Goal: Transaction & Acquisition: Download file/media

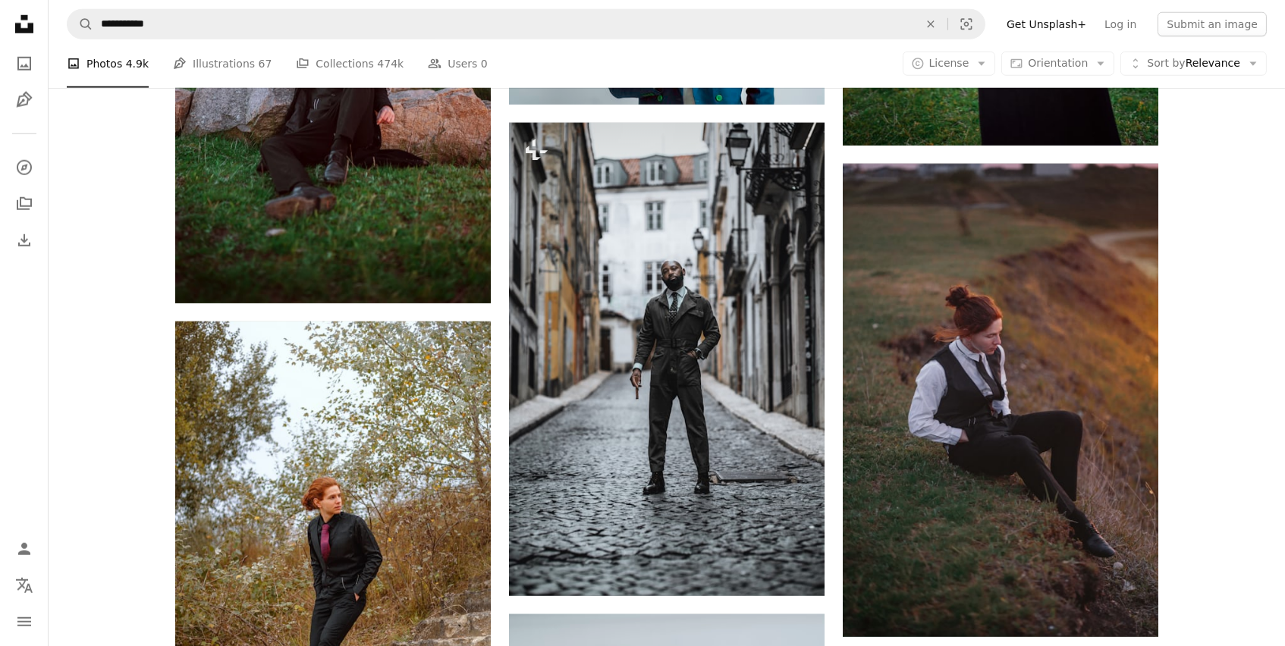
scroll to position [35600, 0]
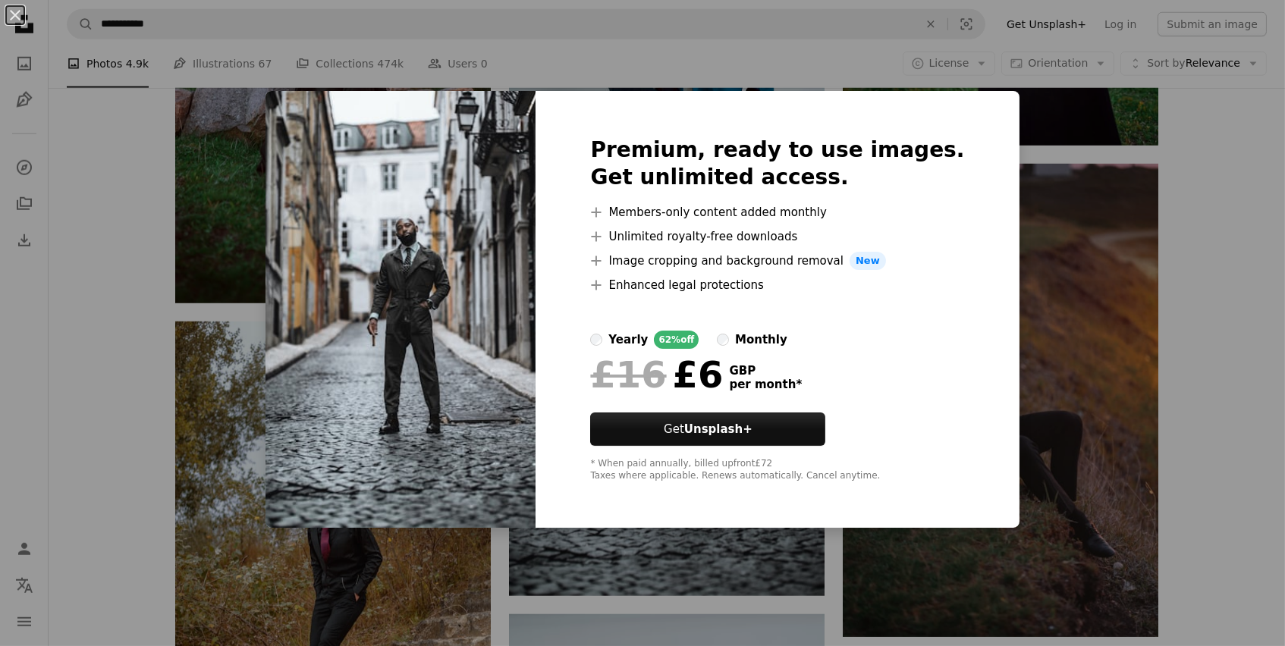
click at [674, 42] on div "An X shape Premium, ready to use images. Get unlimited access. A plus sign Memb…" at bounding box center [642, 323] width 1285 height 646
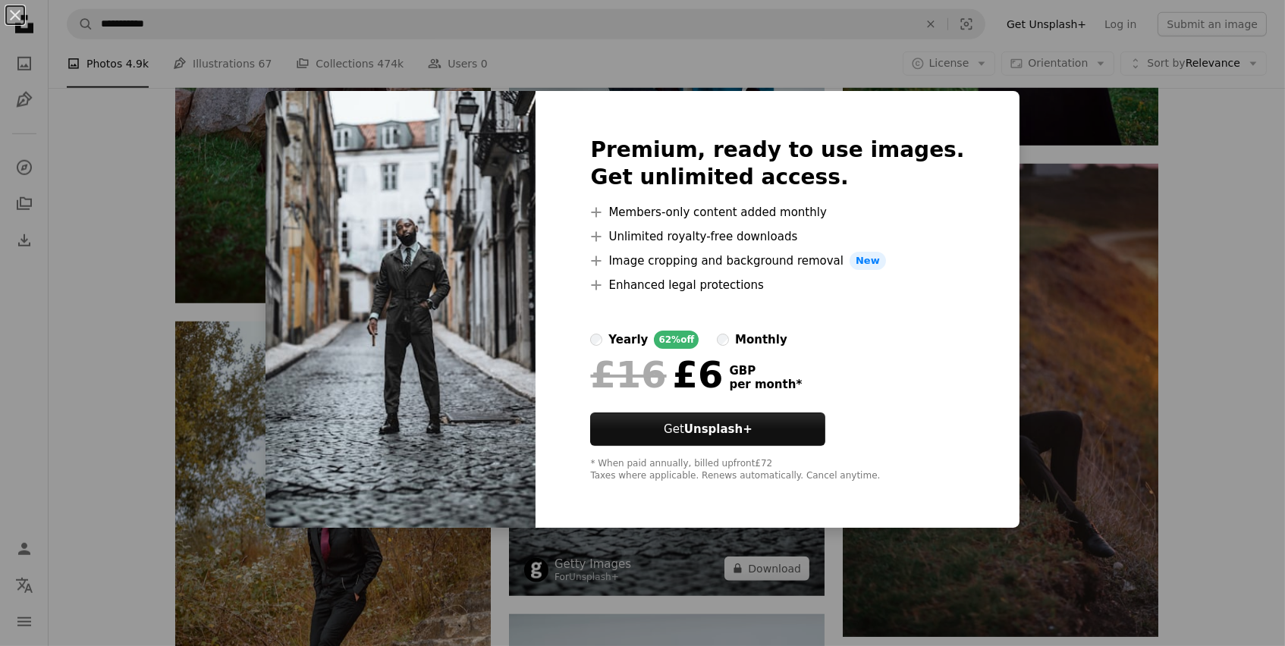
click at [14, 13] on icon "Unsplash logo Unsplash Home" at bounding box center [24, 24] width 30 height 30
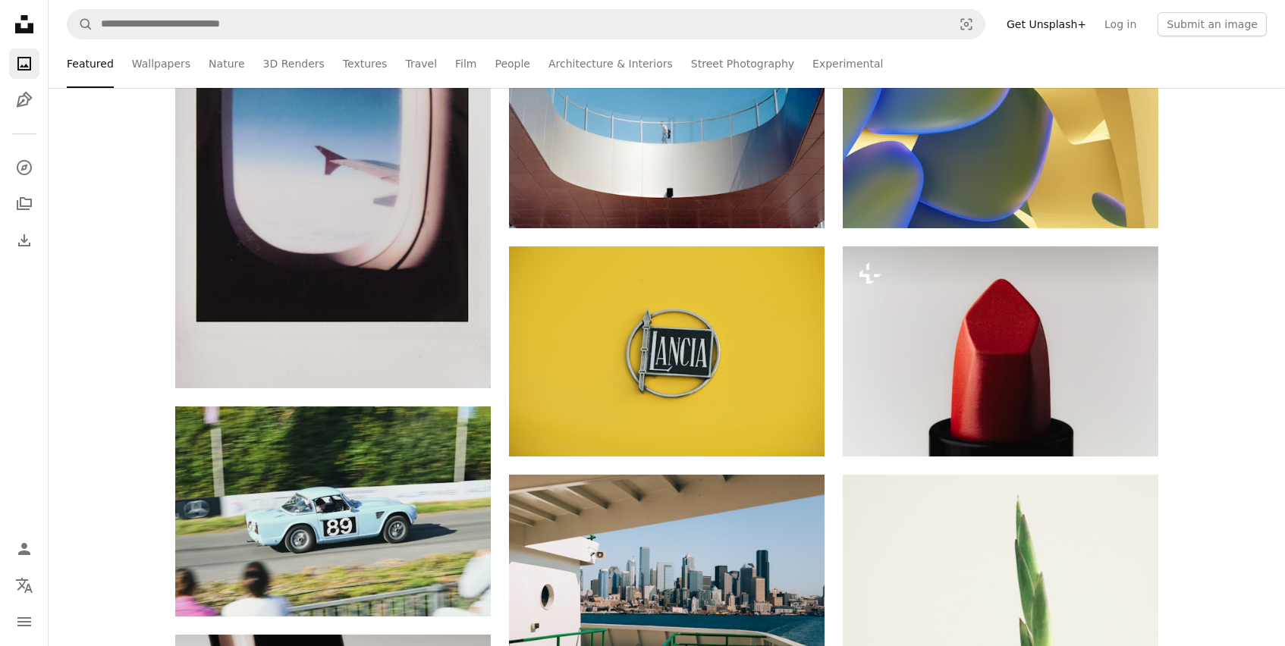
scroll to position [732, 0]
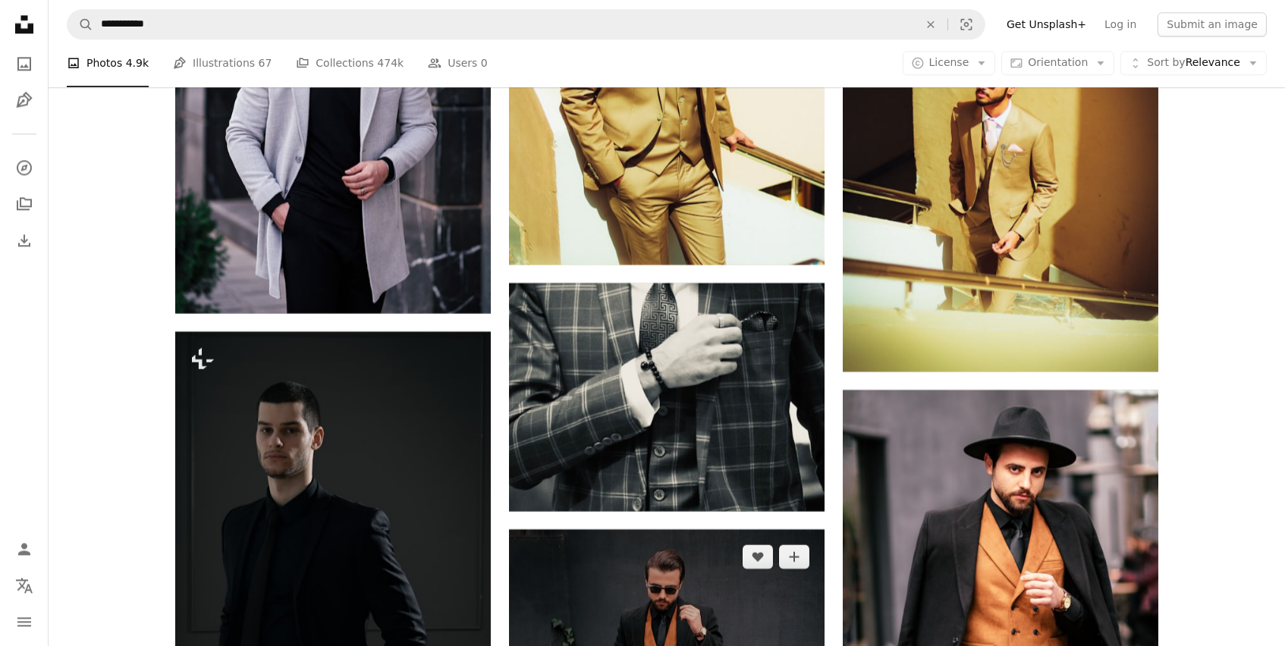
scroll to position [28828, 0]
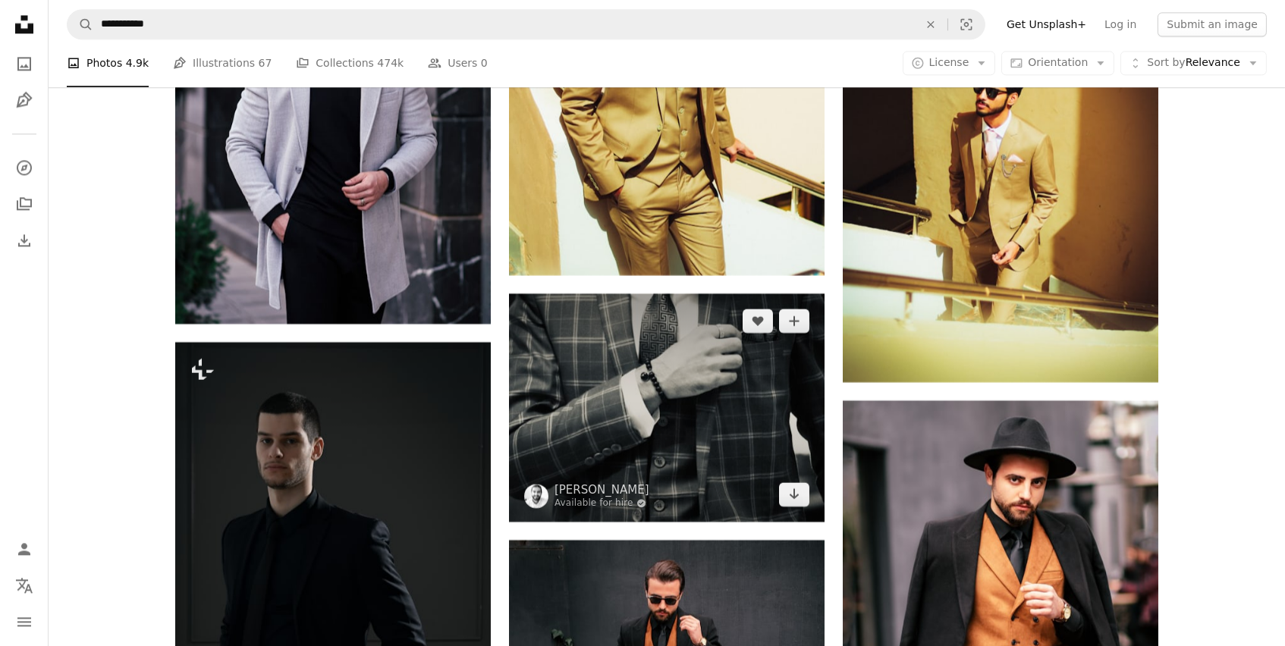
click at [682, 376] on img at bounding box center [666, 407] width 315 height 228
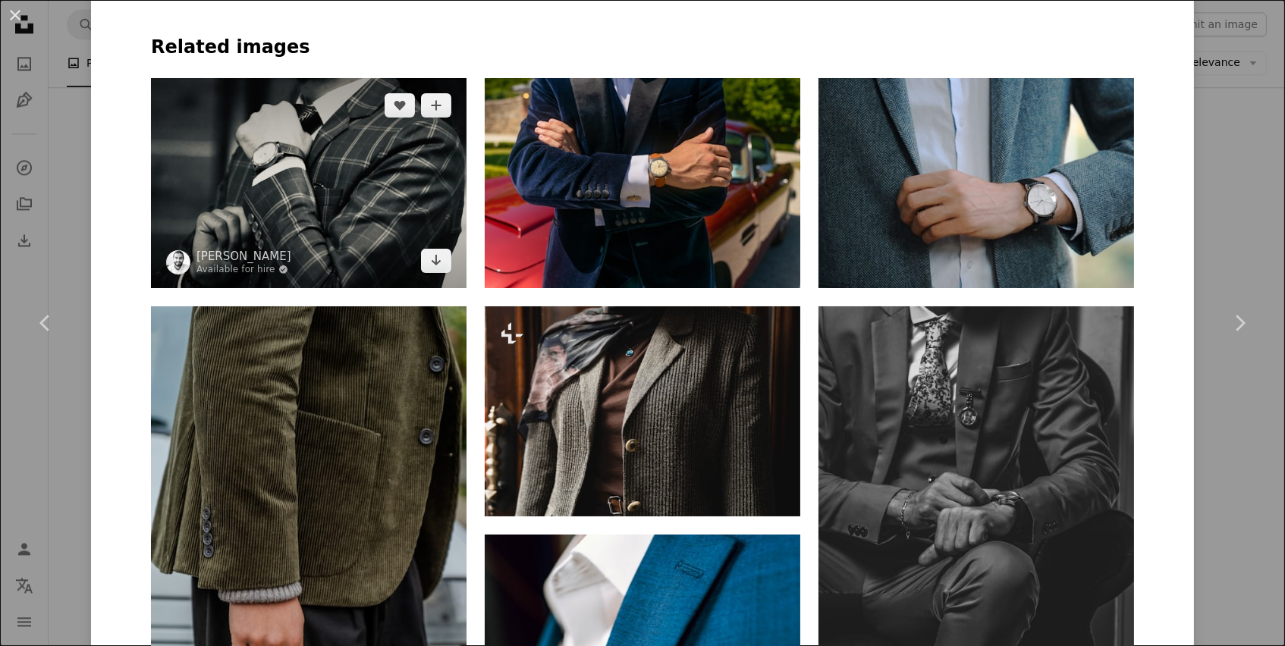
scroll to position [999, 0]
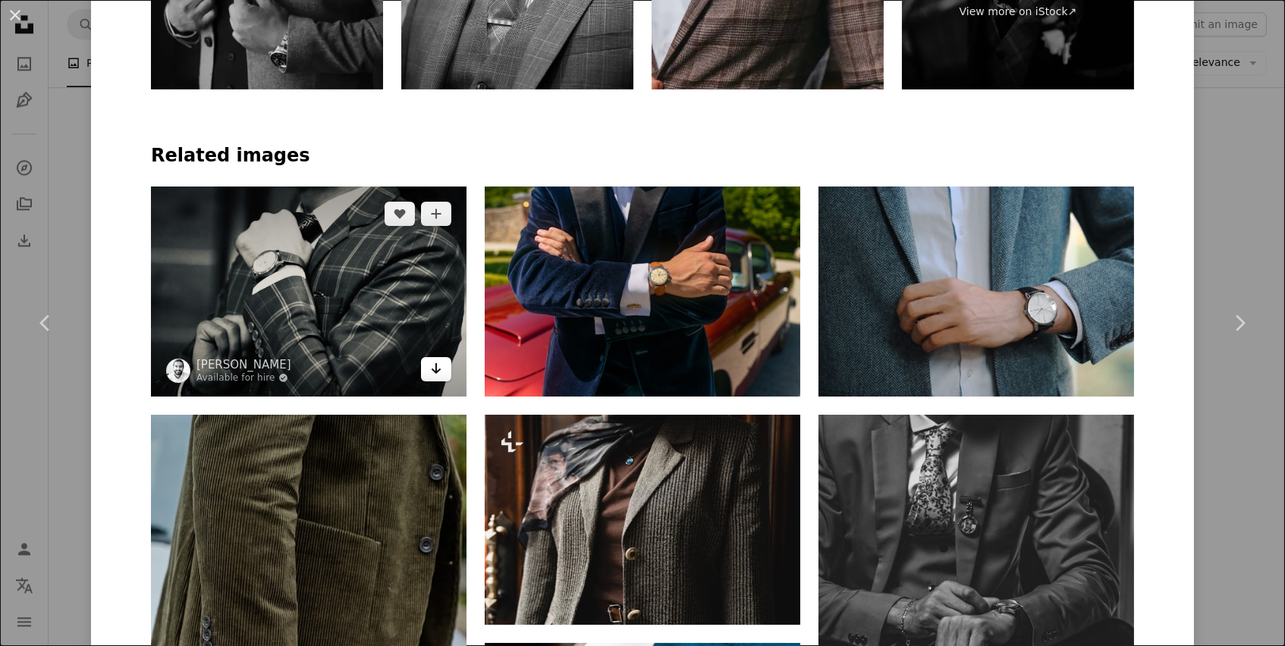
click at [434, 363] on icon "Download" at bounding box center [437, 368] width 10 height 11
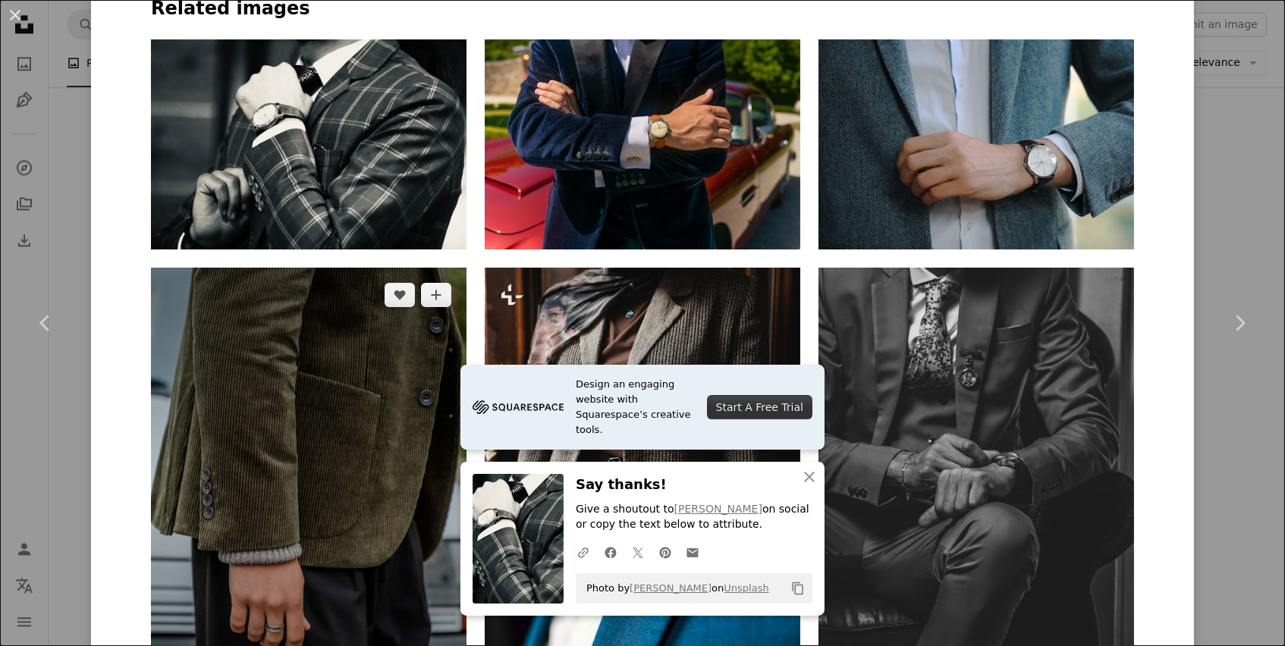
scroll to position [1293, 0]
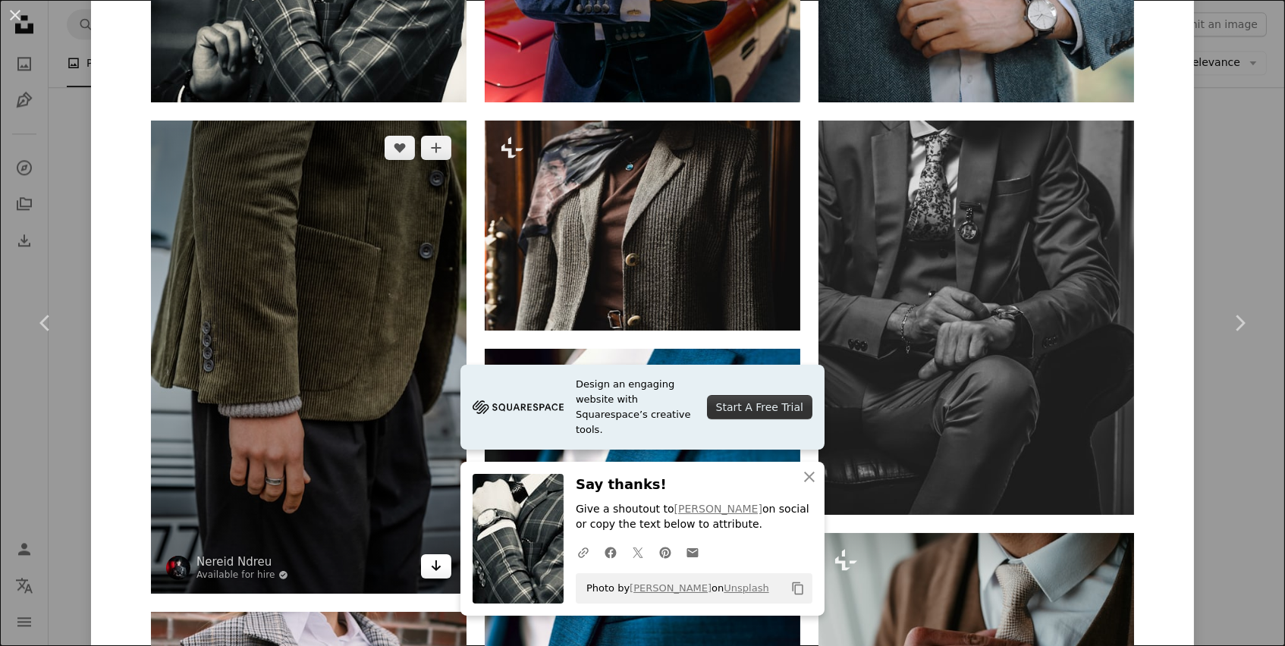
click at [444, 554] on link "Arrow pointing down" at bounding box center [436, 566] width 30 height 24
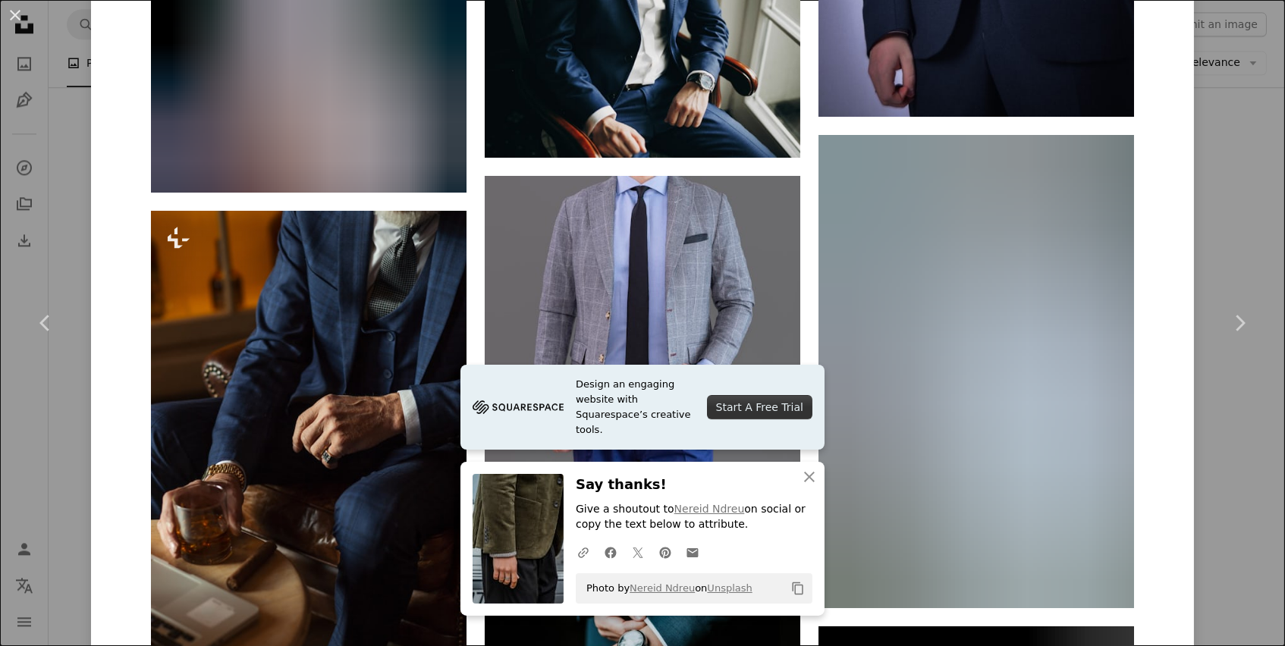
scroll to position [2442, 0]
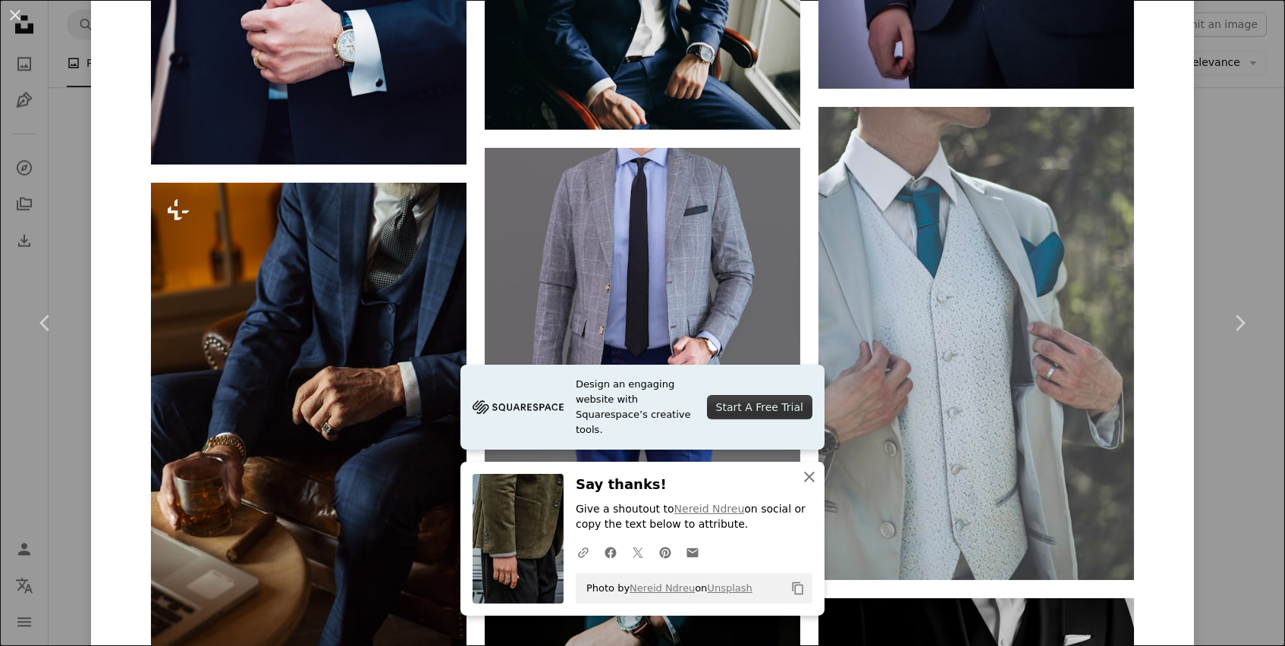
click at [811, 482] on icon "button" at bounding box center [809, 477] width 11 height 11
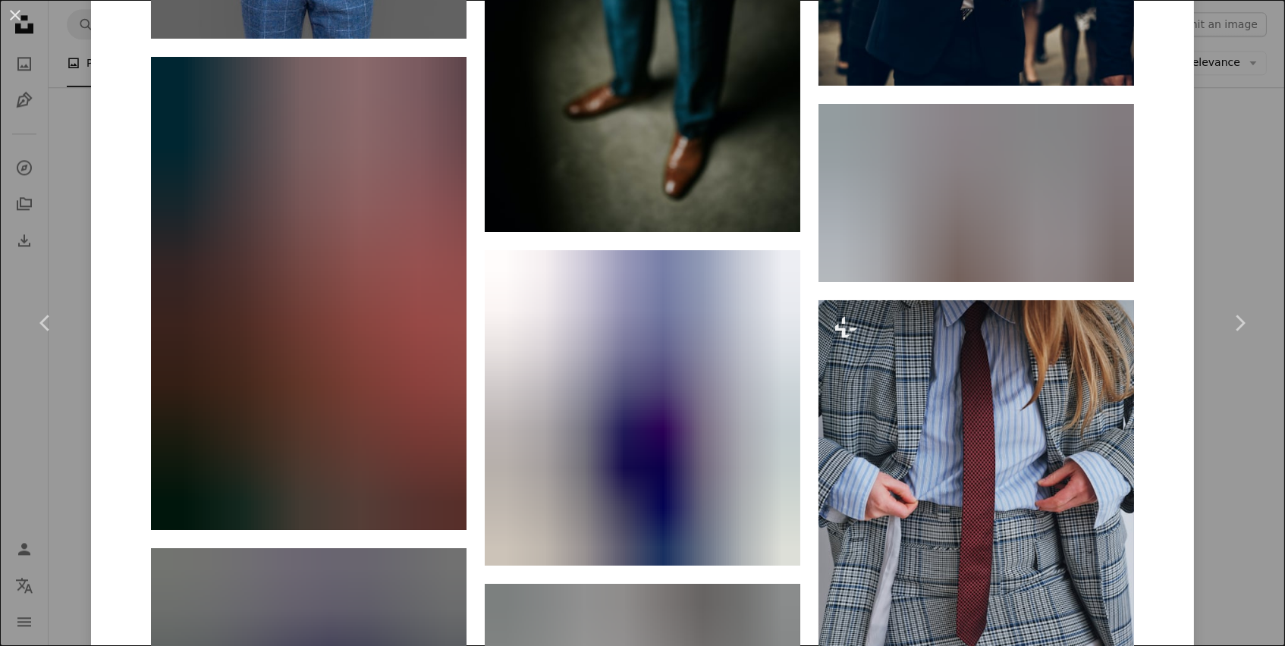
scroll to position [3900, 0]
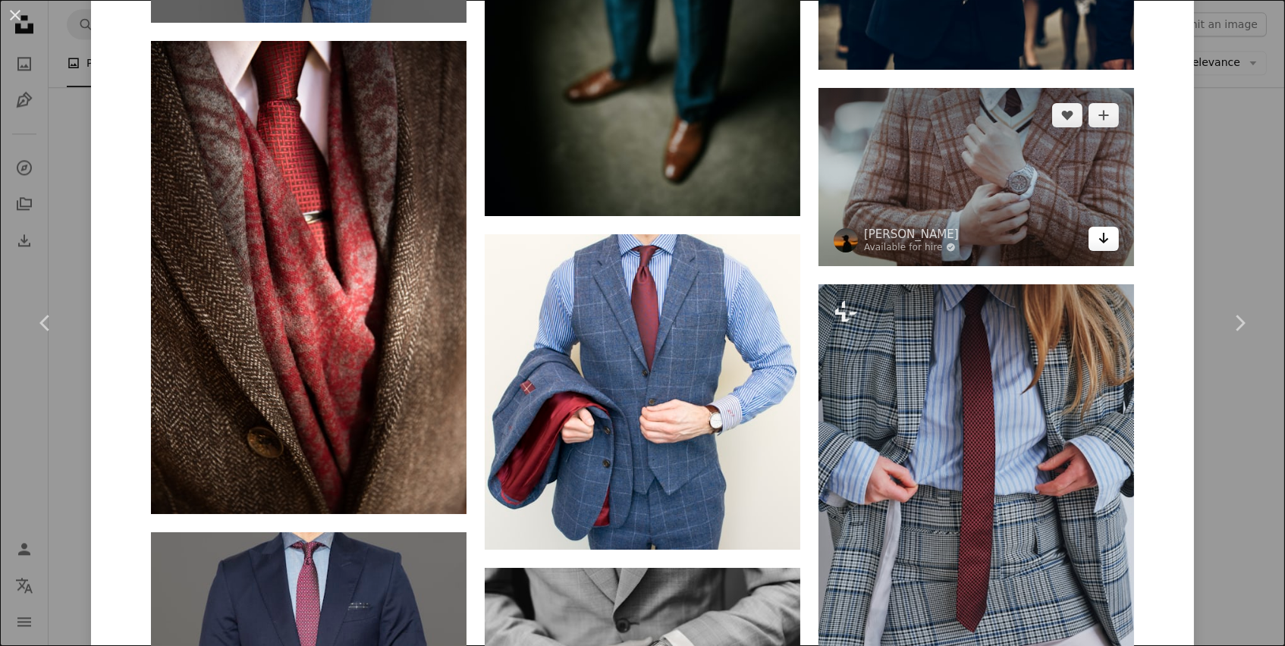
click at [1109, 227] on link "Arrow pointing down" at bounding box center [1103, 239] width 30 height 24
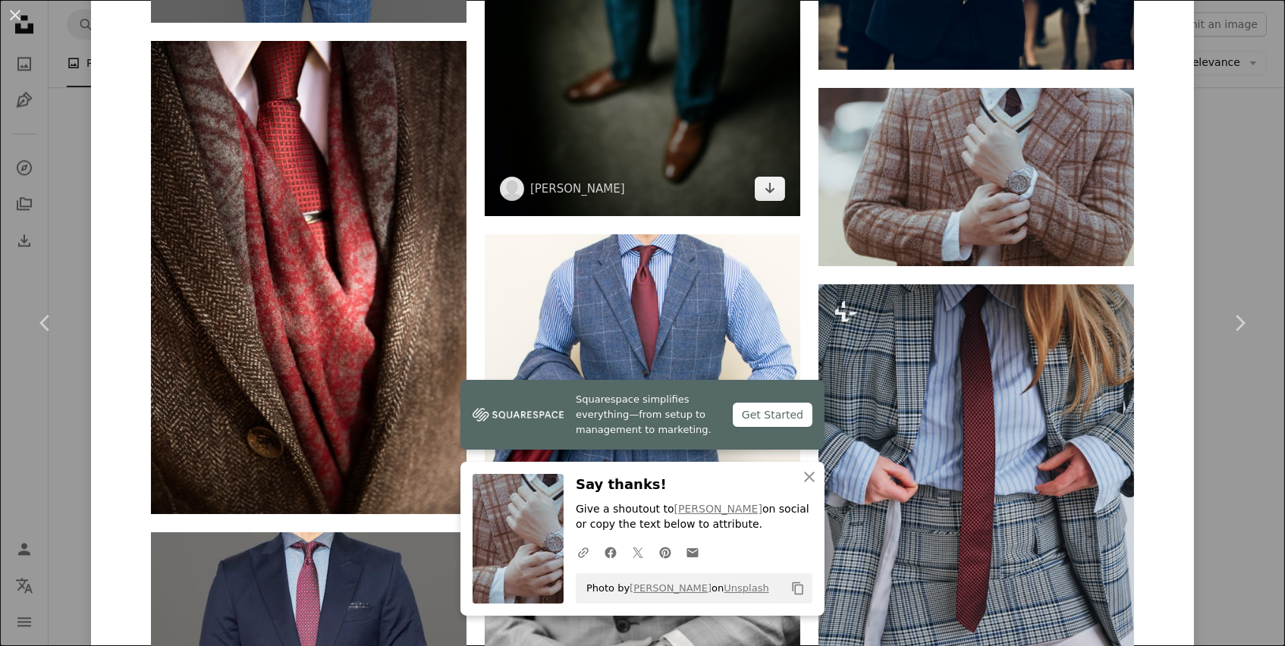
scroll to position [4013, 0]
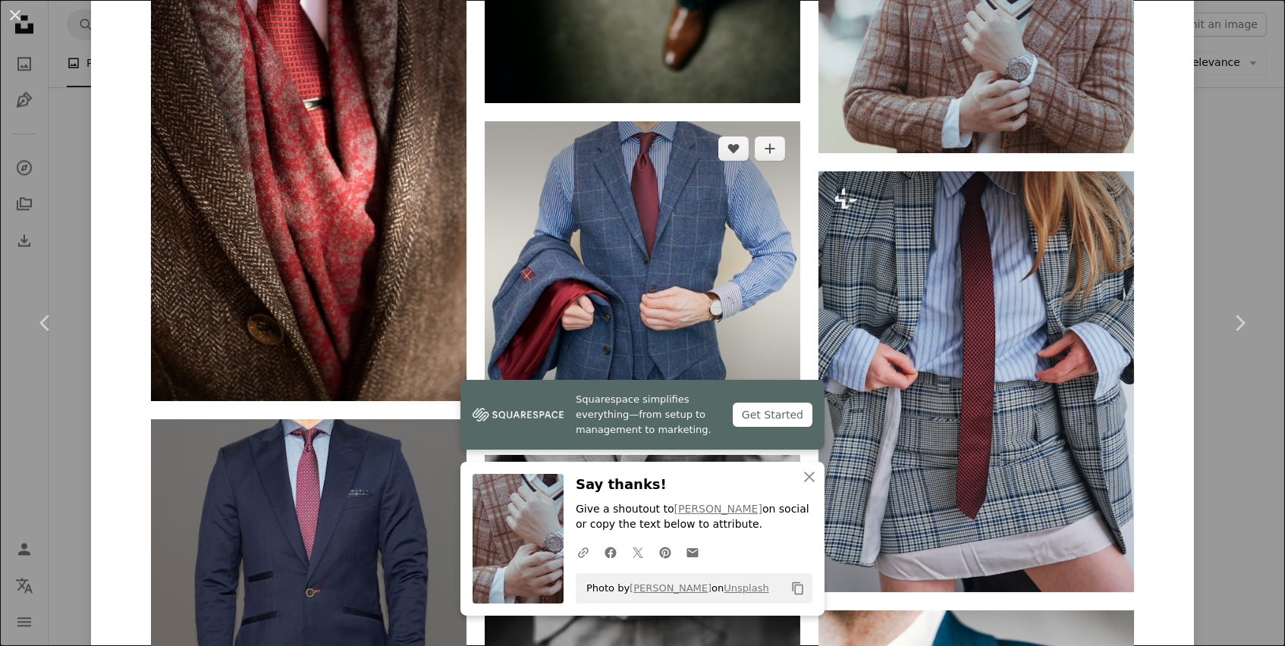
click at [770, 400] on icon "Arrow pointing down" at bounding box center [770, 409] width 12 height 18
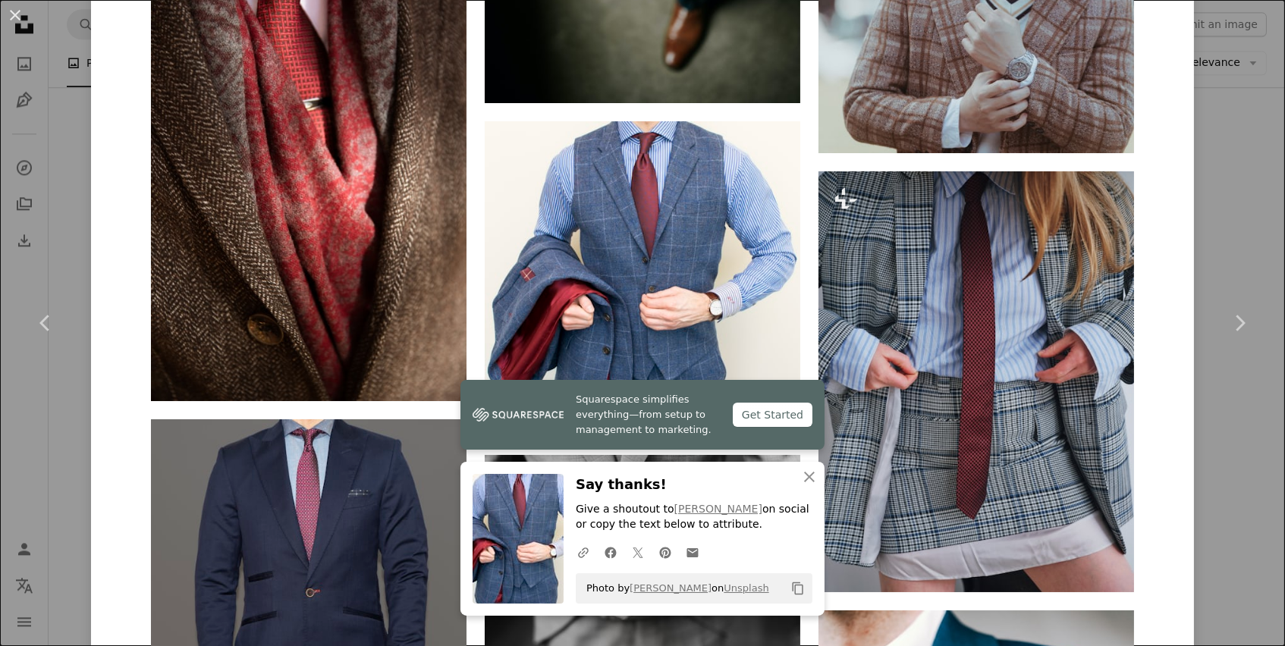
scroll to position [3804, 0]
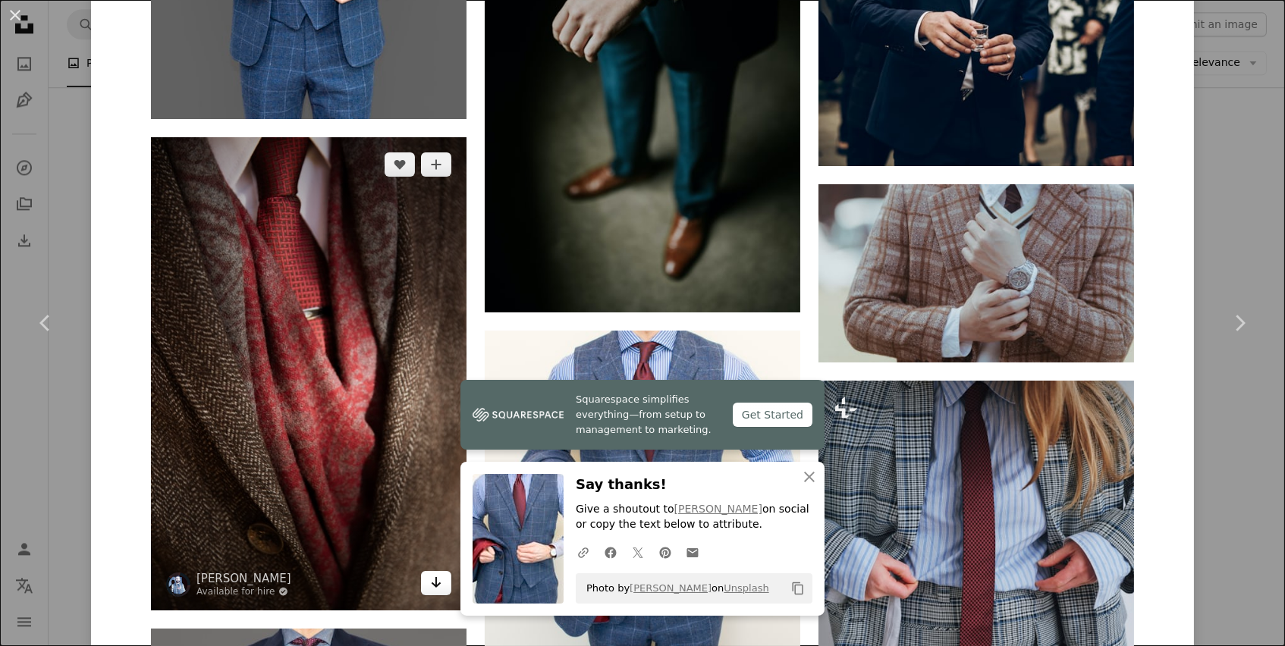
click at [437, 573] on icon "Arrow pointing down" at bounding box center [436, 582] width 12 height 18
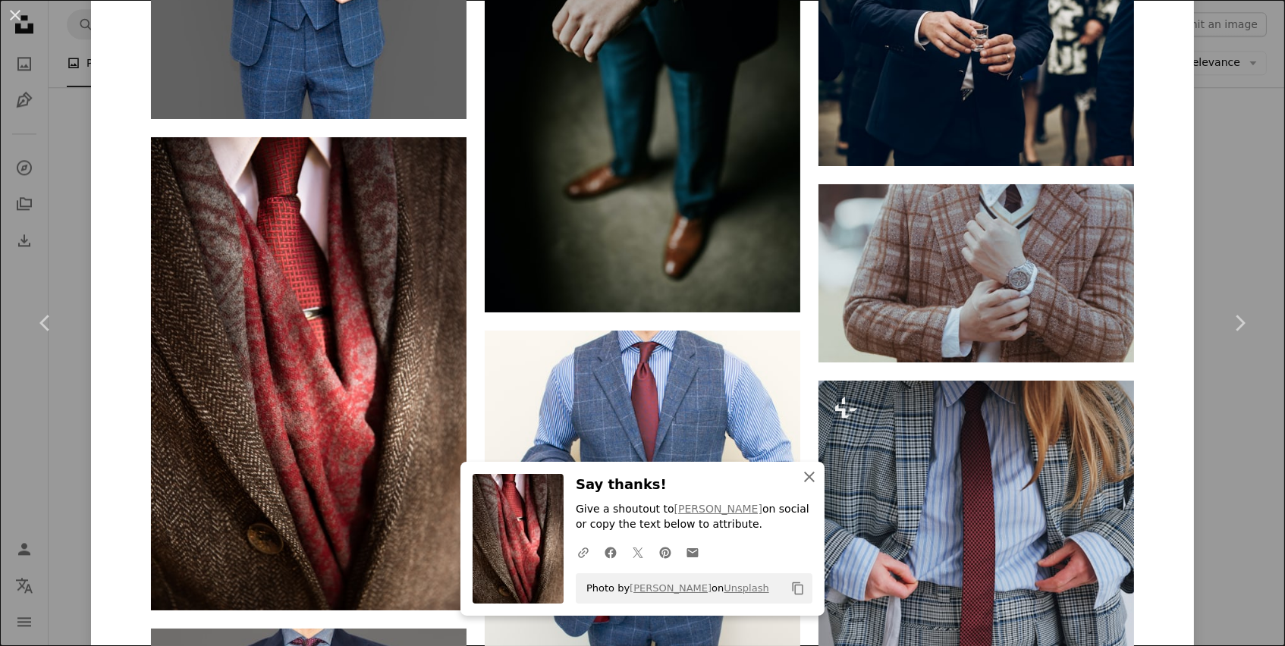
click at [813, 478] on icon "An X shape" at bounding box center [809, 477] width 18 height 18
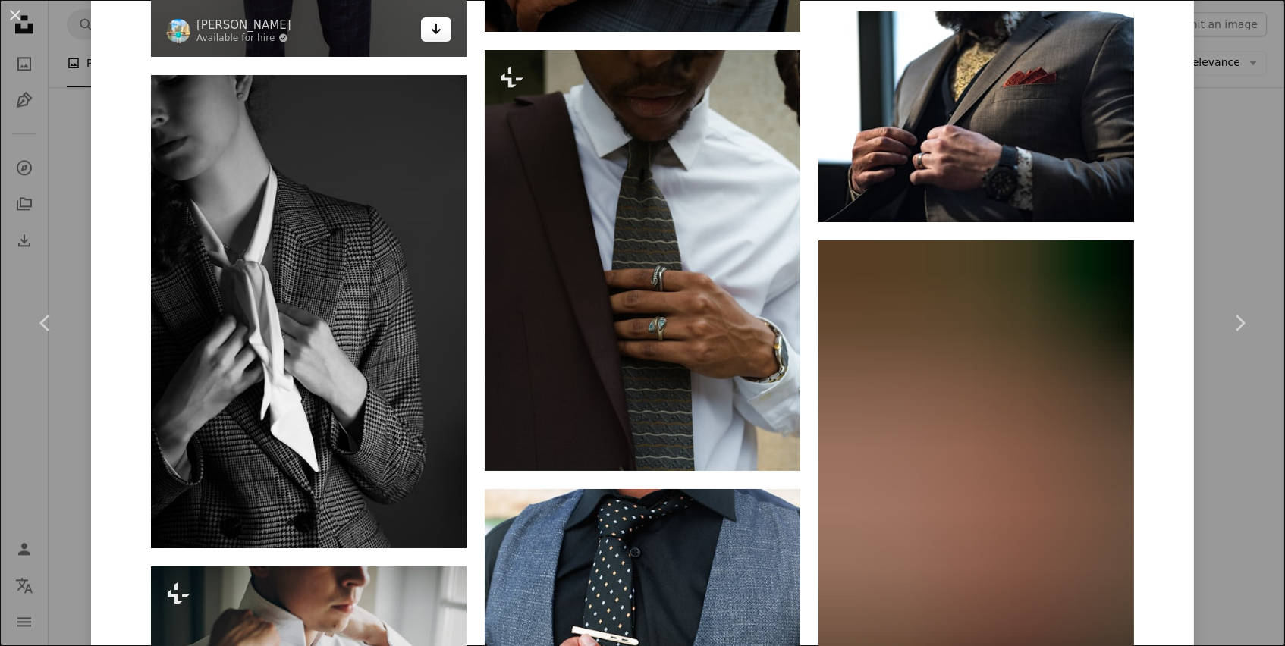
scroll to position [5382, 0]
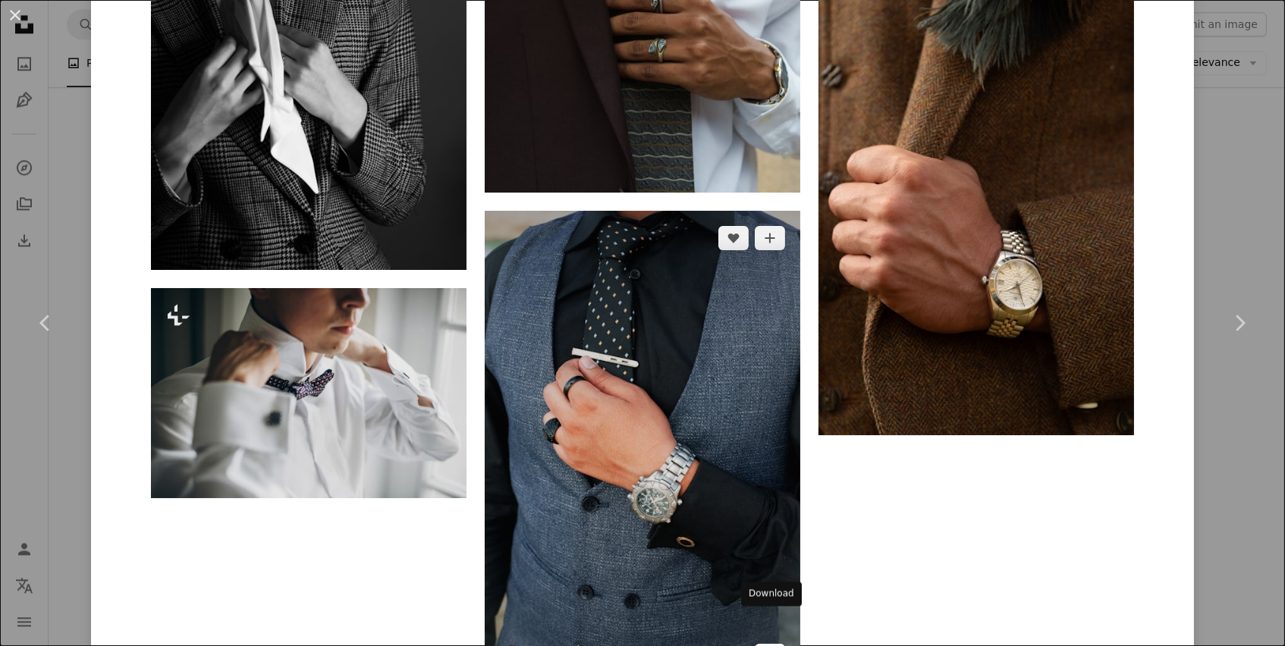
click at [773, 645] on icon "Arrow pointing down" at bounding box center [770, 655] width 12 height 18
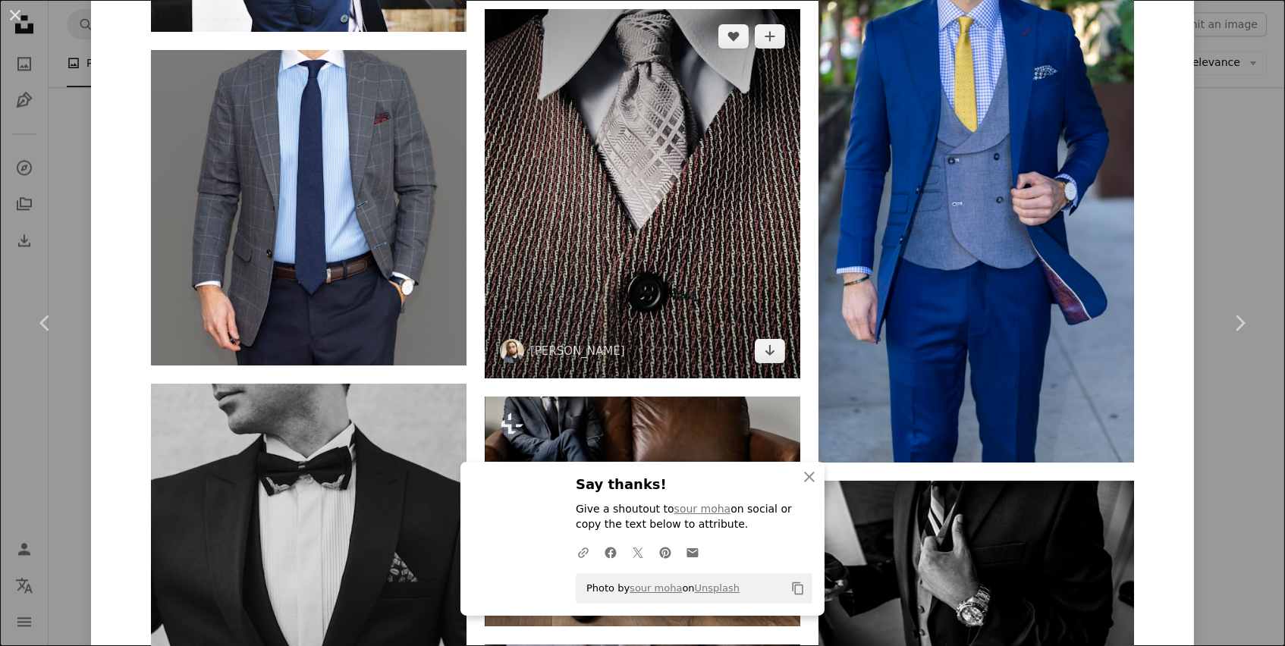
scroll to position [5998, 0]
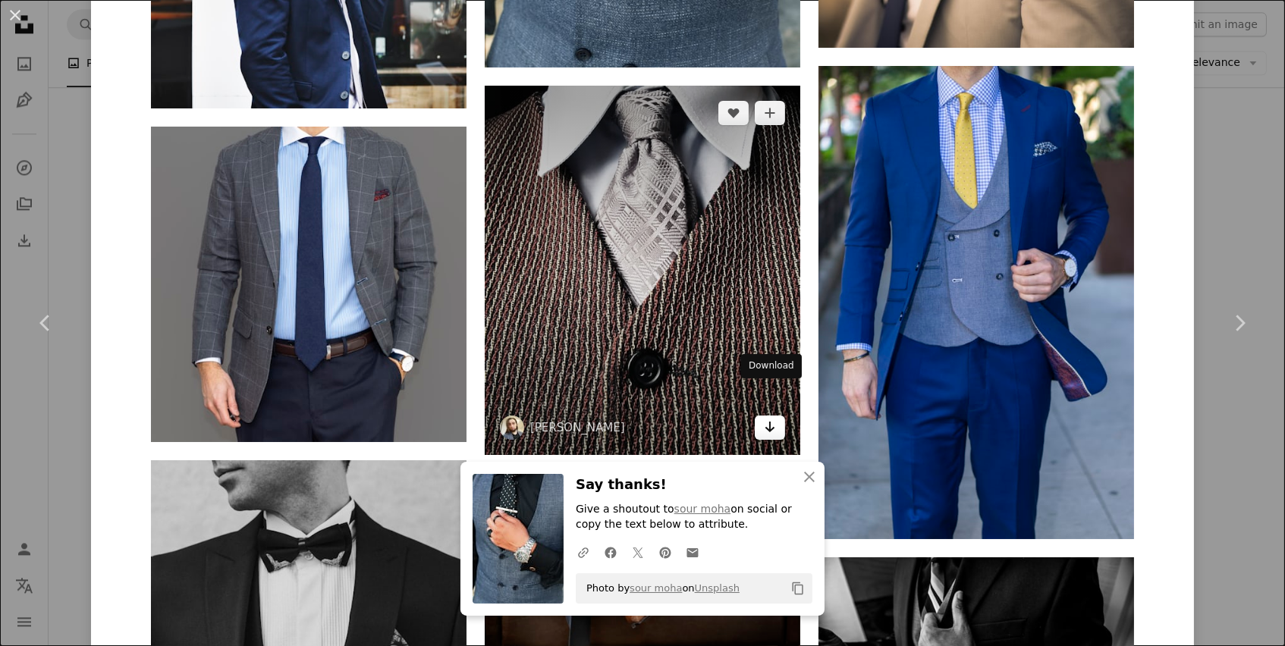
click at [771, 422] on icon "Download" at bounding box center [770, 427] width 10 height 11
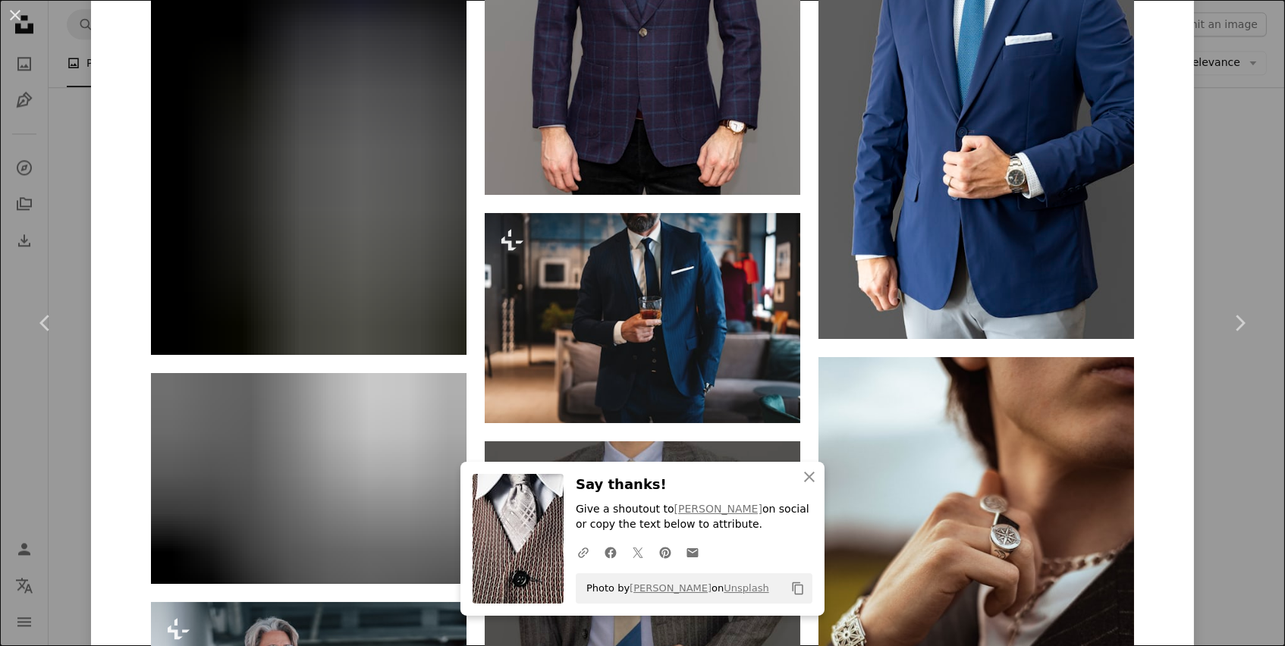
scroll to position [6838, 0]
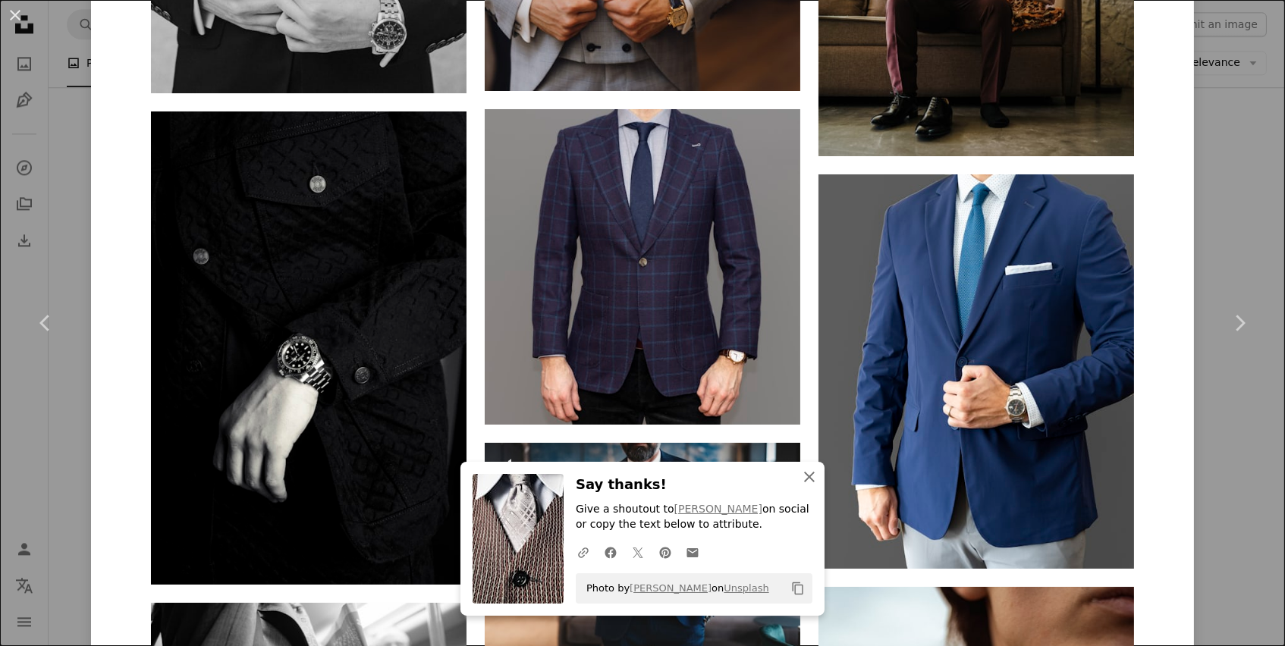
click at [805, 478] on icon "An X shape" at bounding box center [809, 477] width 18 height 18
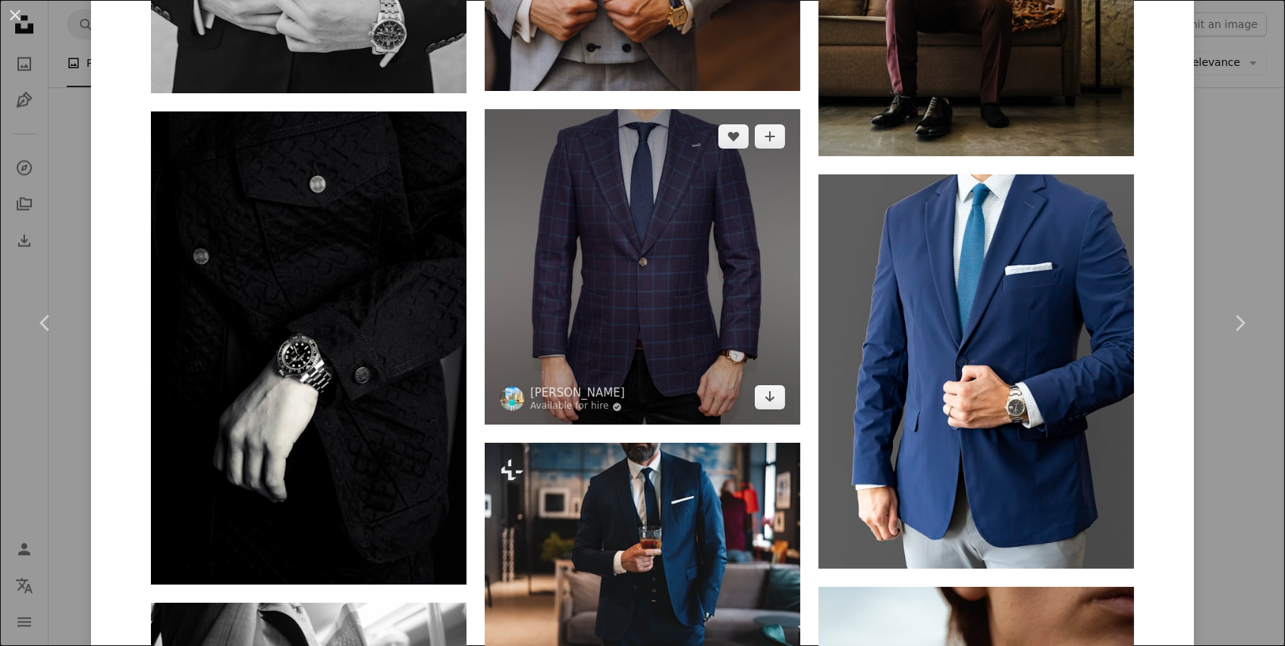
click at [769, 385] on link "Arrow pointing down" at bounding box center [770, 397] width 30 height 24
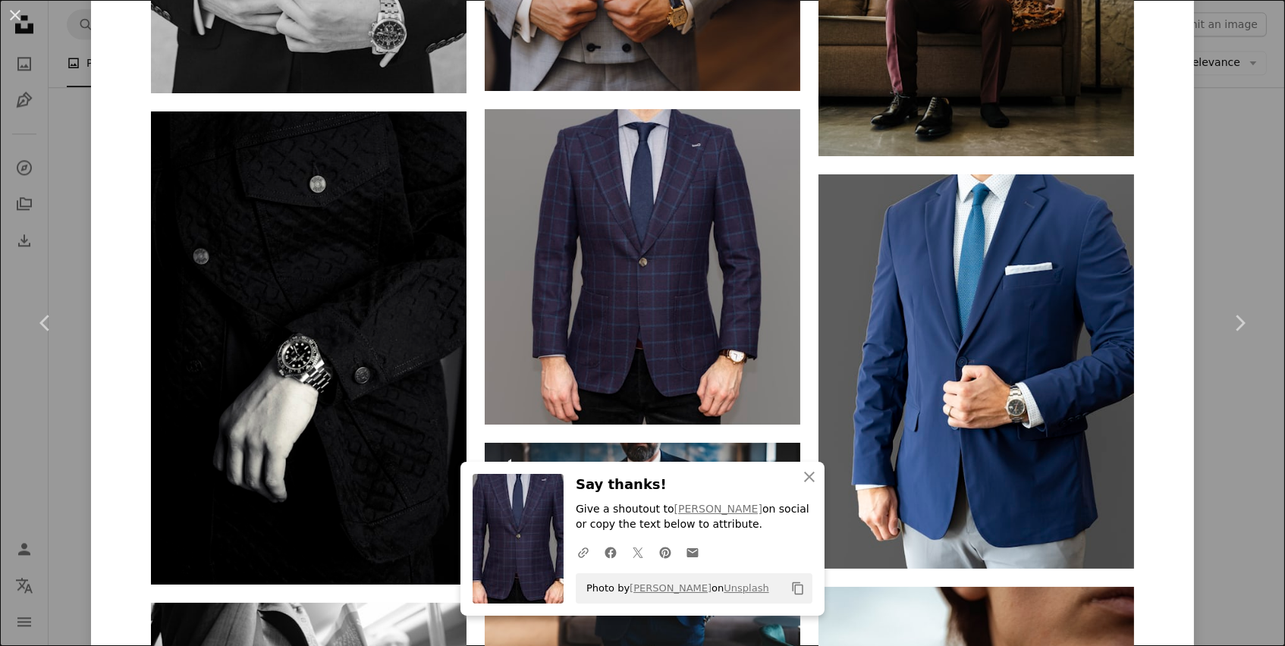
scroll to position [7155, 0]
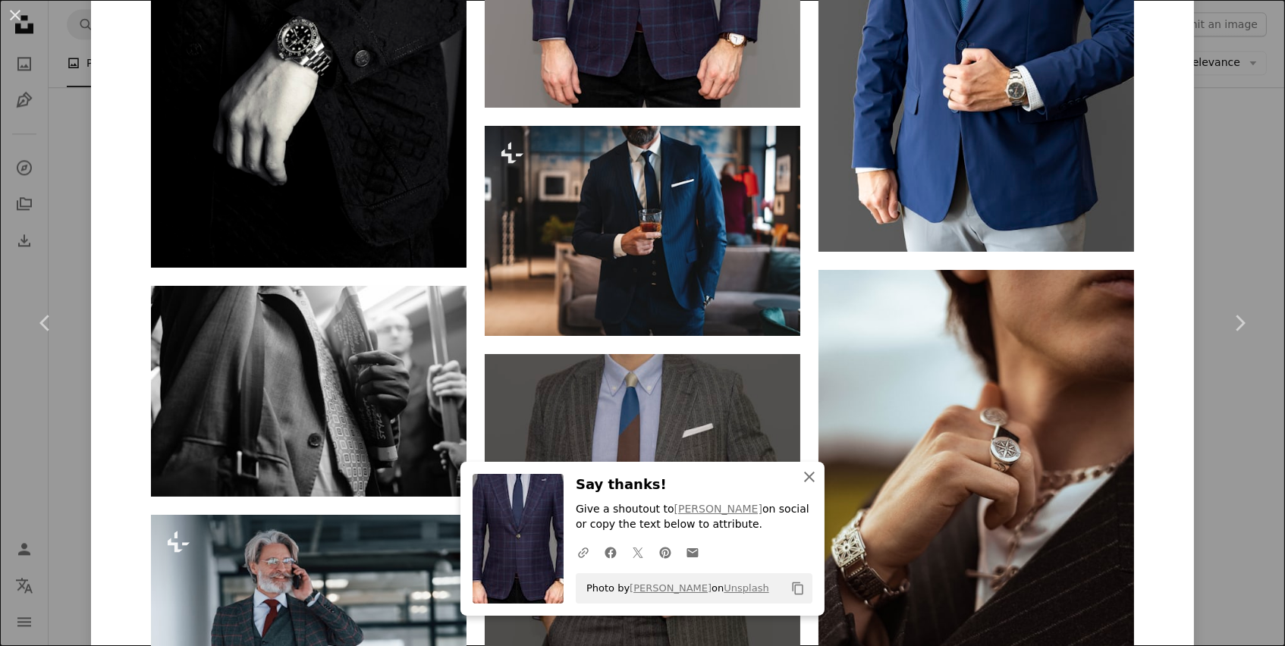
click at [811, 478] on icon "button" at bounding box center [809, 477] width 11 height 11
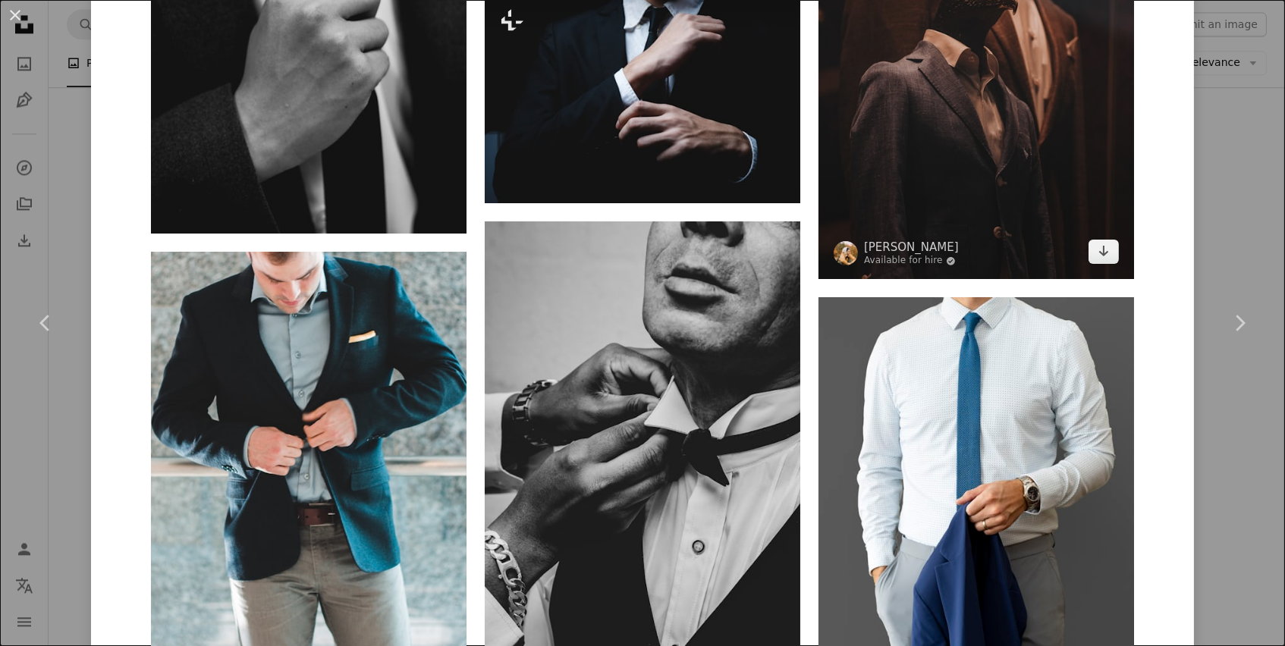
scroll to position [11900, 0]
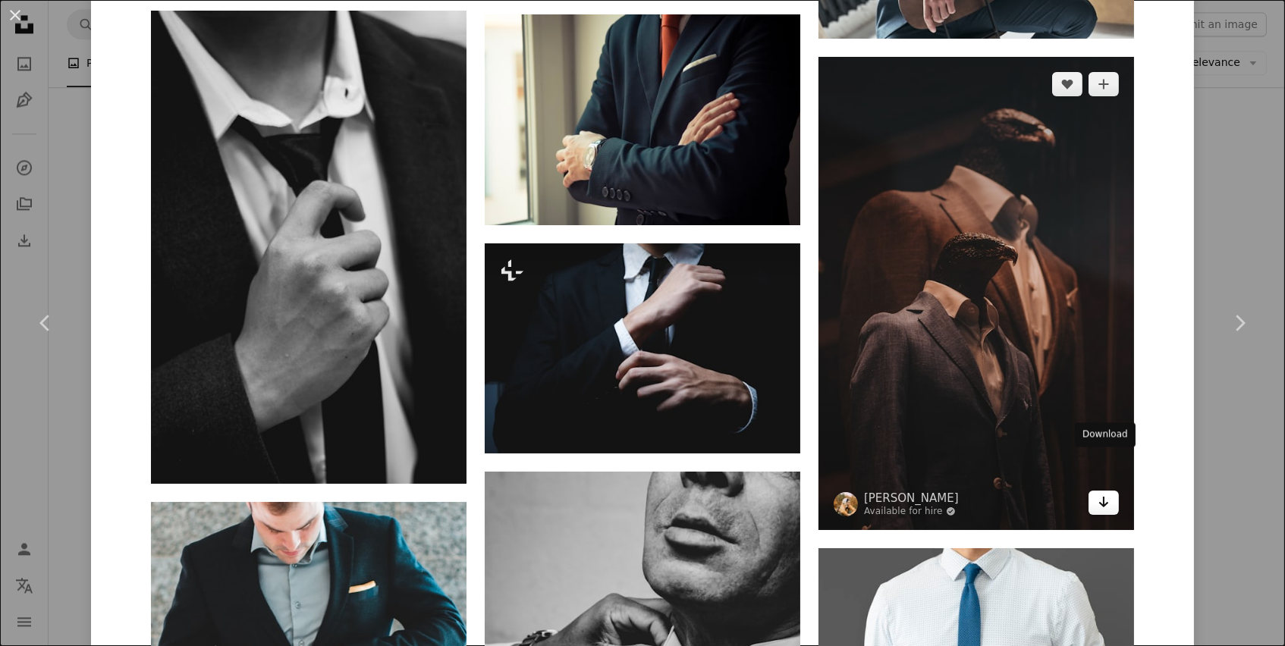
click at [1095, 491] on link "Arrow pointing down" at bounding box center [1103, 503] width 30 height 24
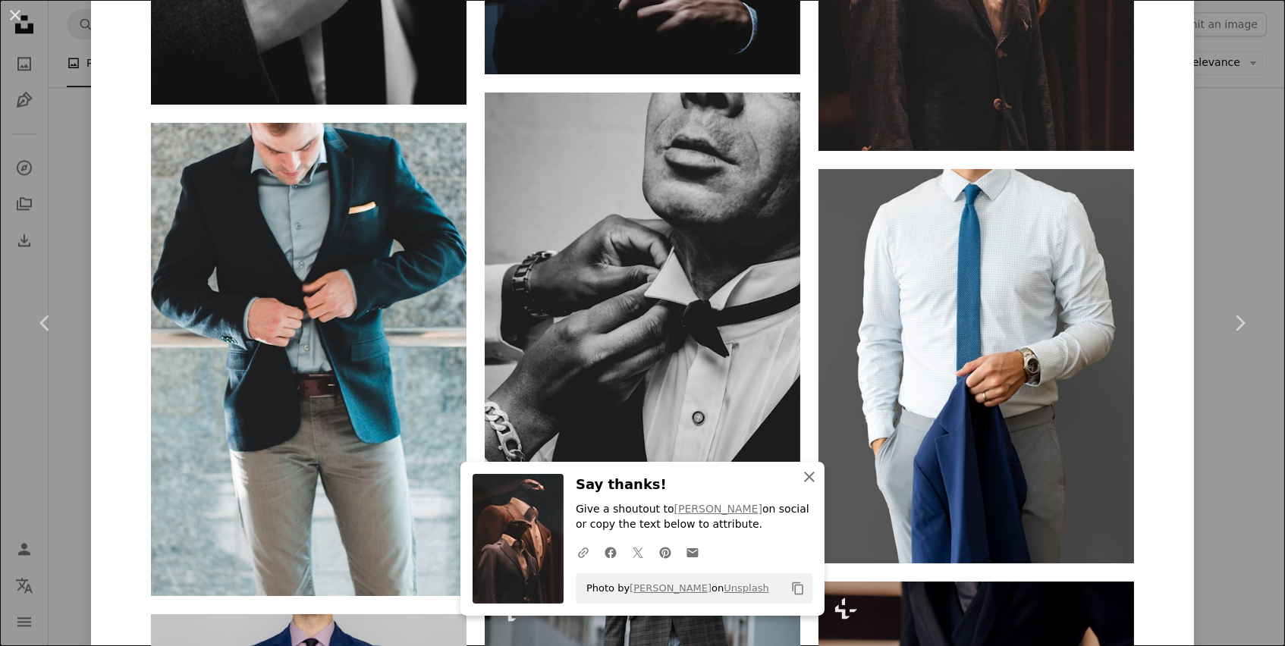
scroll to position [12453, 0]
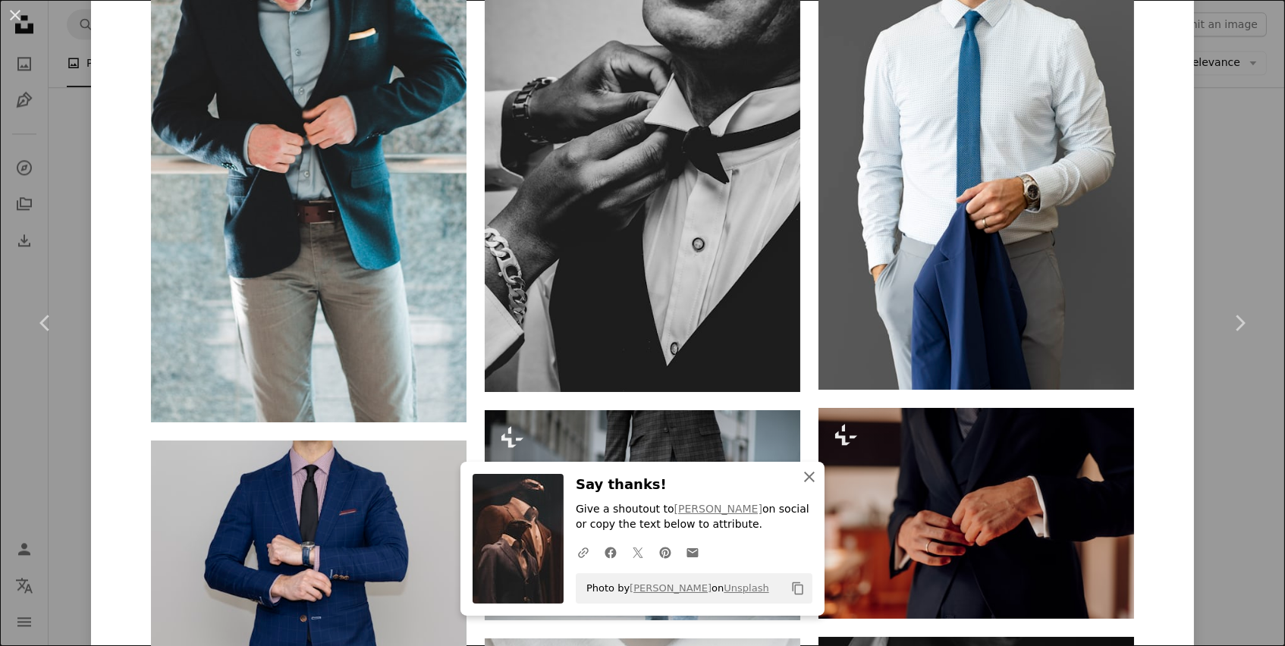
click at [809, 486] on icon "An X shape" at bounding box center [809, 477] width 18 height 18
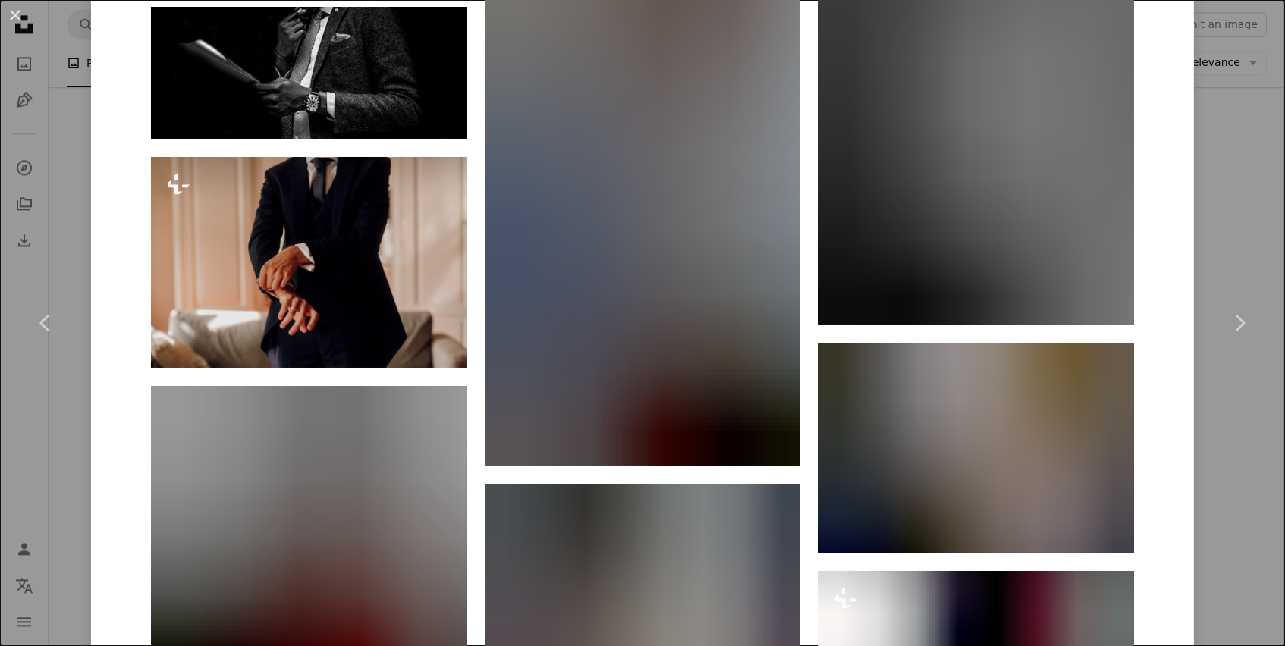
scroll to position [16576, 0]
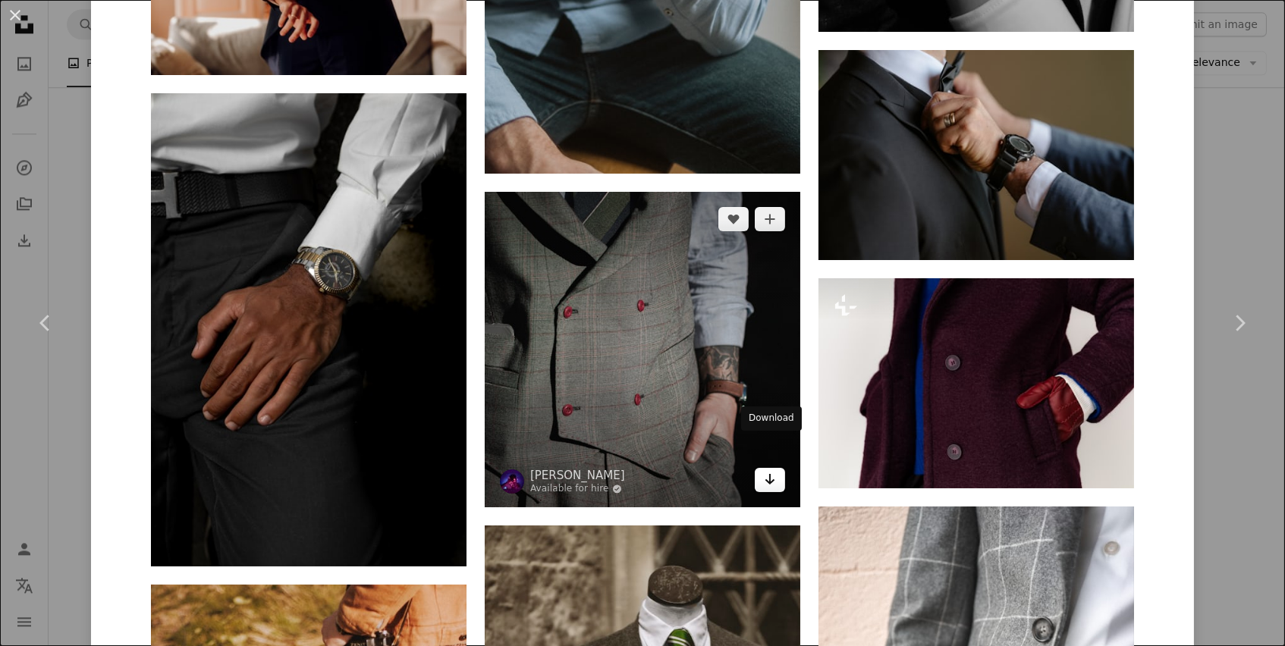
click at [772, 470] on icon "Arrow pointing down" at bounding box center [770, 479] width 12 height 18
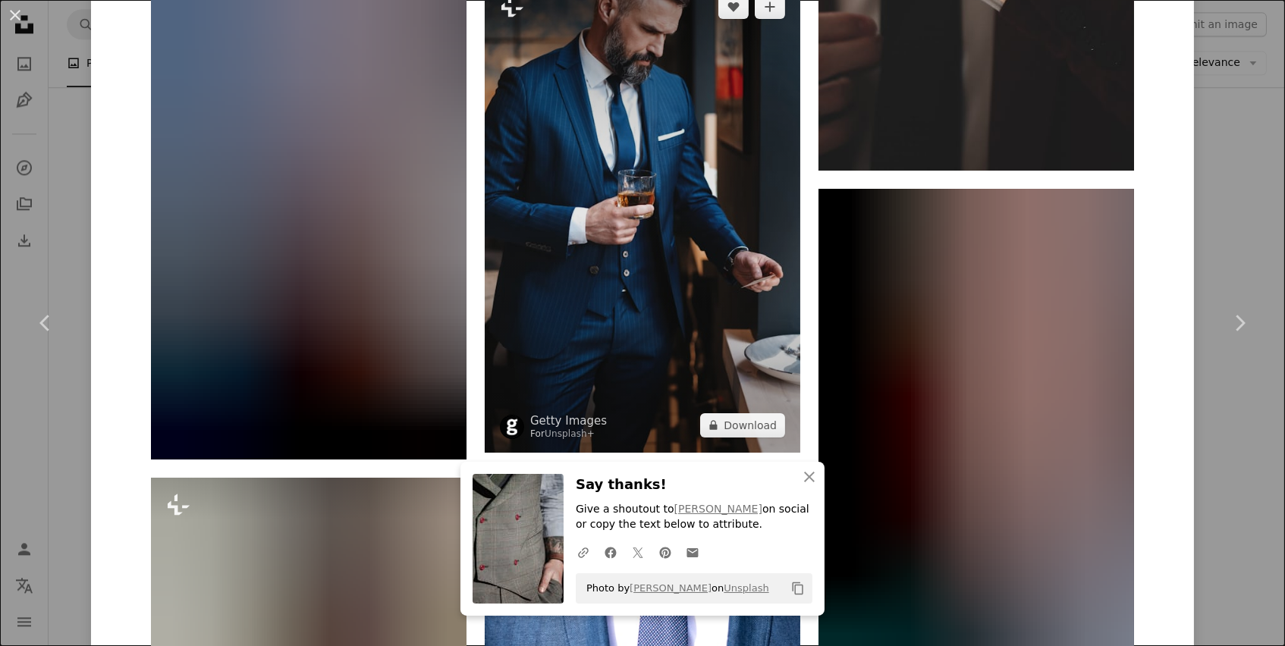
scroll to position [18547, 0]
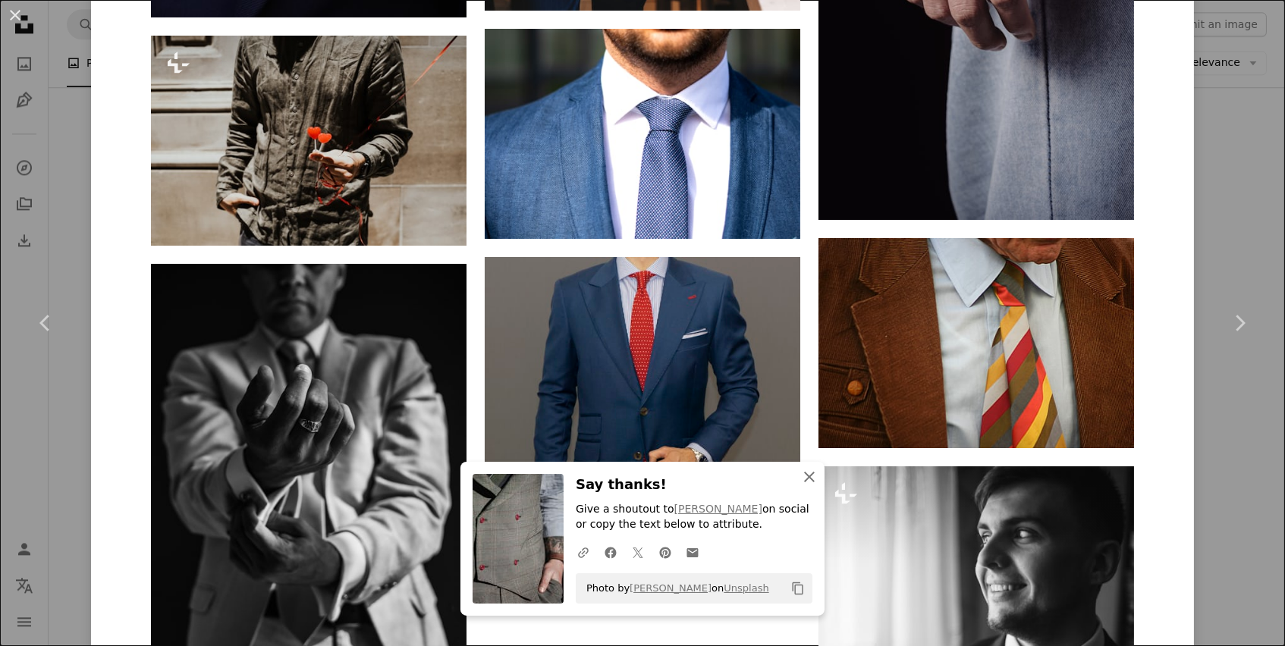
click at [811, 486] on icon "An X shape" at bounding box center [809, 477] width 18 height 18
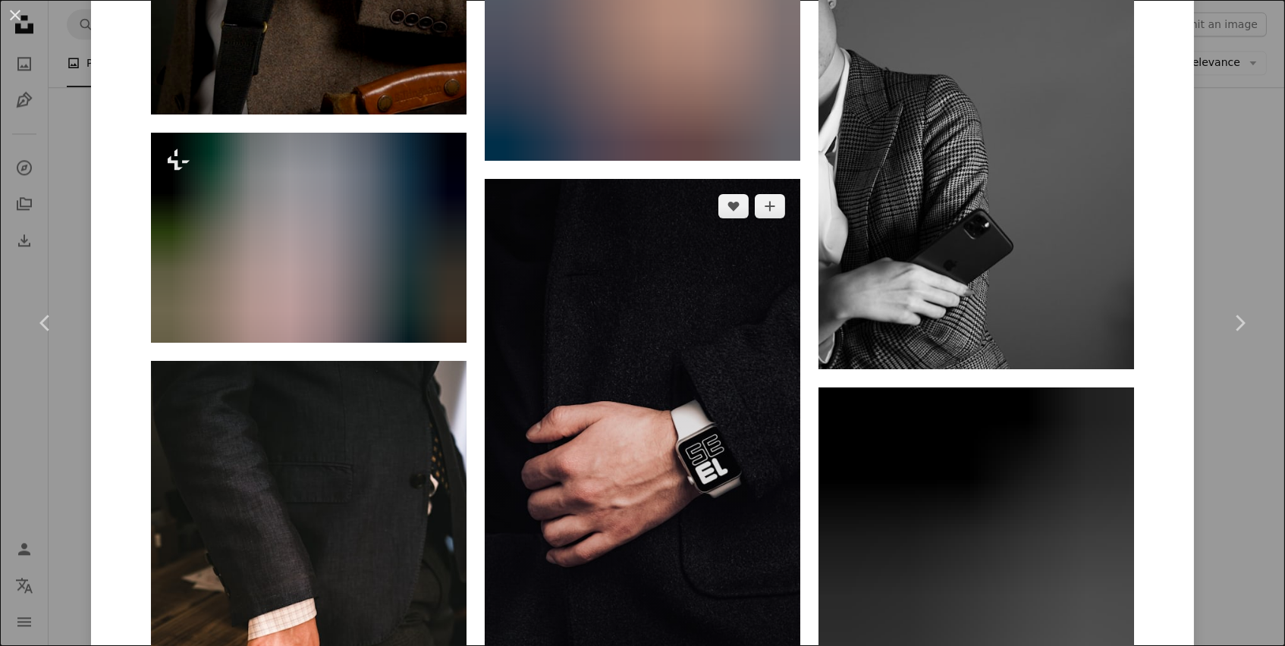
scroll to position [21703, 0]
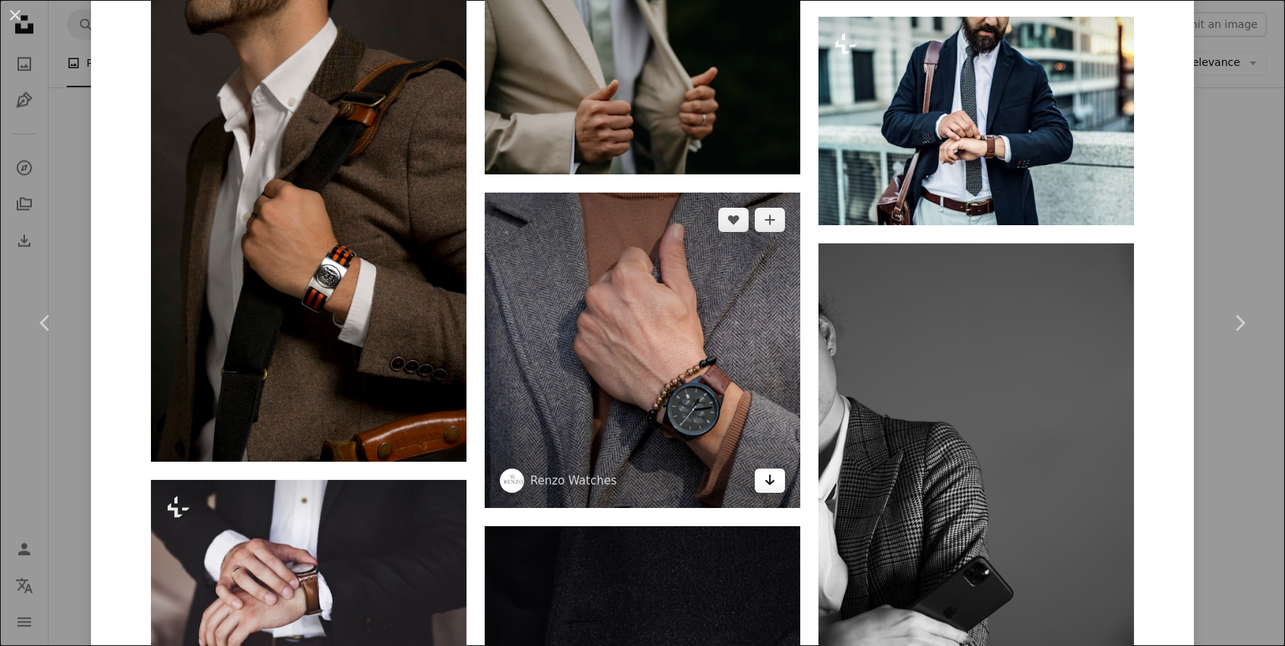
click at [764, 471] on icon "Arrow pointing down" at bounding box center [770, 480] width 12 height 18
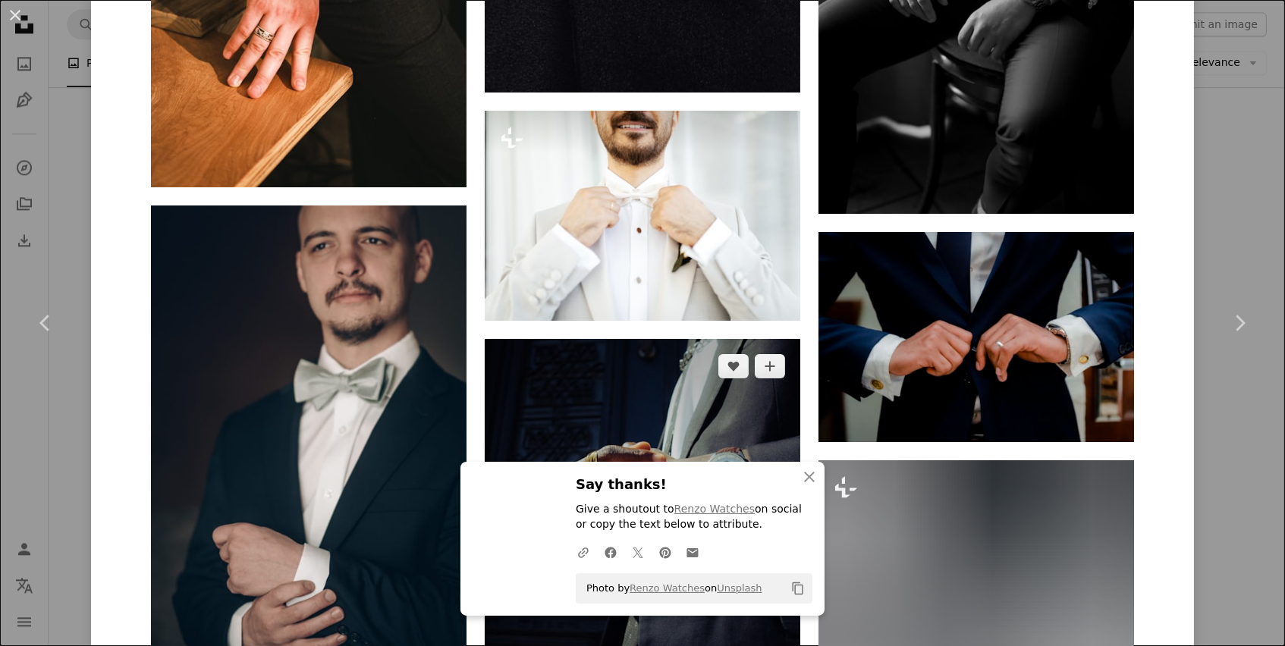
scroll to position [23161, 0]
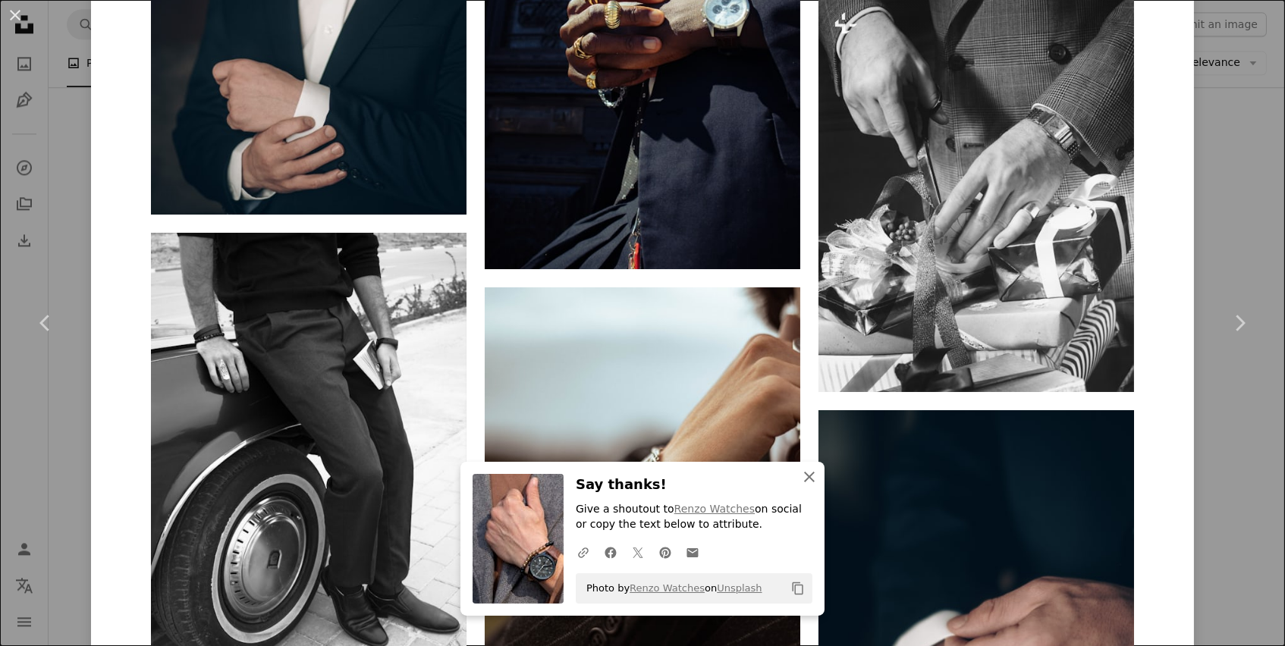
click at [808, 484] on icon "An X shape" at bounding box center [809, 477] width 18 height 18
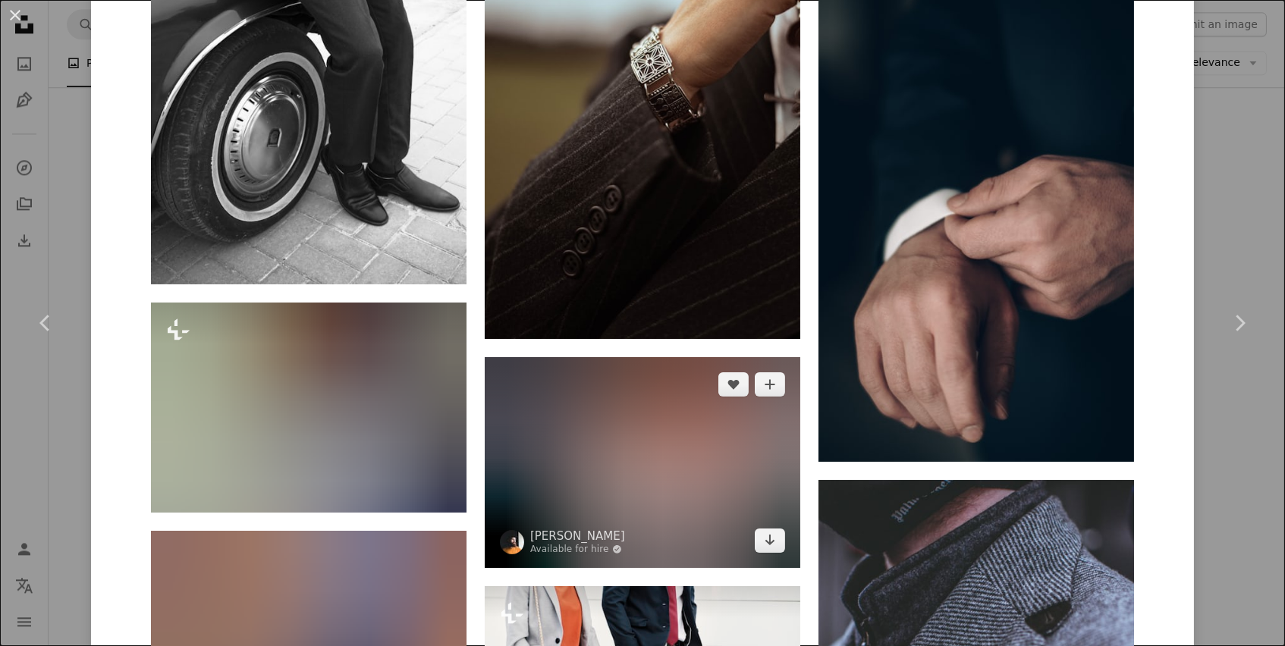
scroll to position [23815, 0]
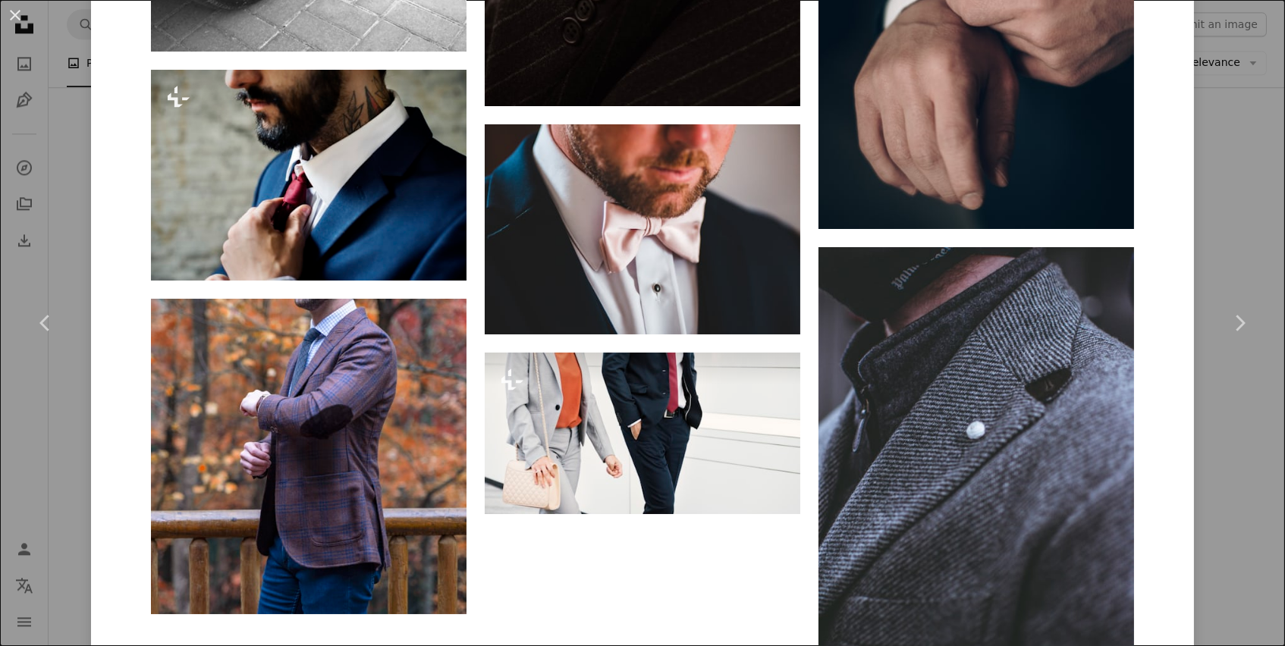
click at [1227, 462] on div "An X shape Chevron left Chevron right [PERSON_NAME] Available for hire A checkm…" at bounding box center [642, 323] width 1285 height 646
